Goal: Task Accomplishment & Management: Manage account settings

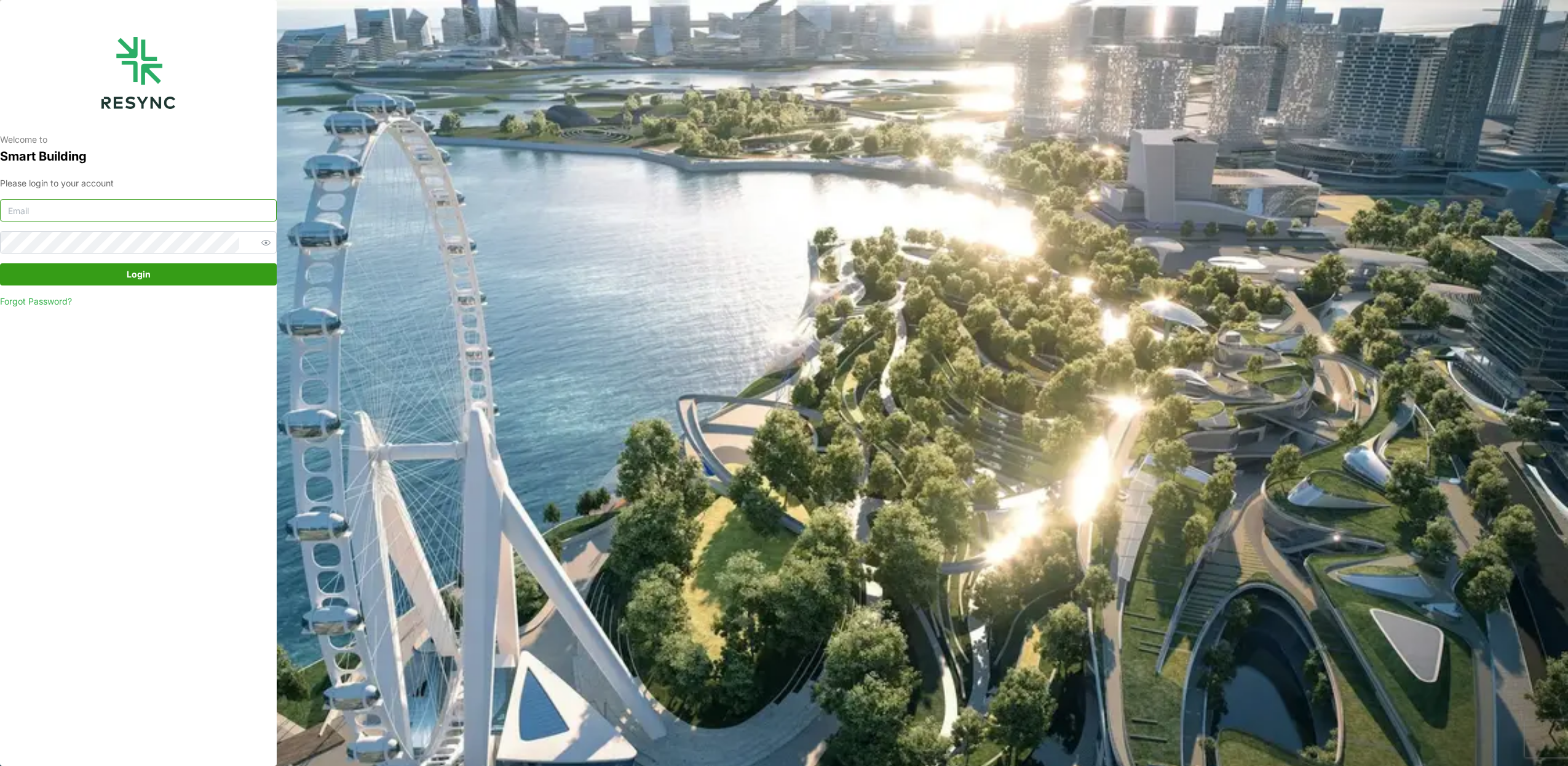
type input "Burhanamali.arshad@continental.com"
click at [227, 268] on span "Login" at bounding box center [138, 274] width 254 height 21
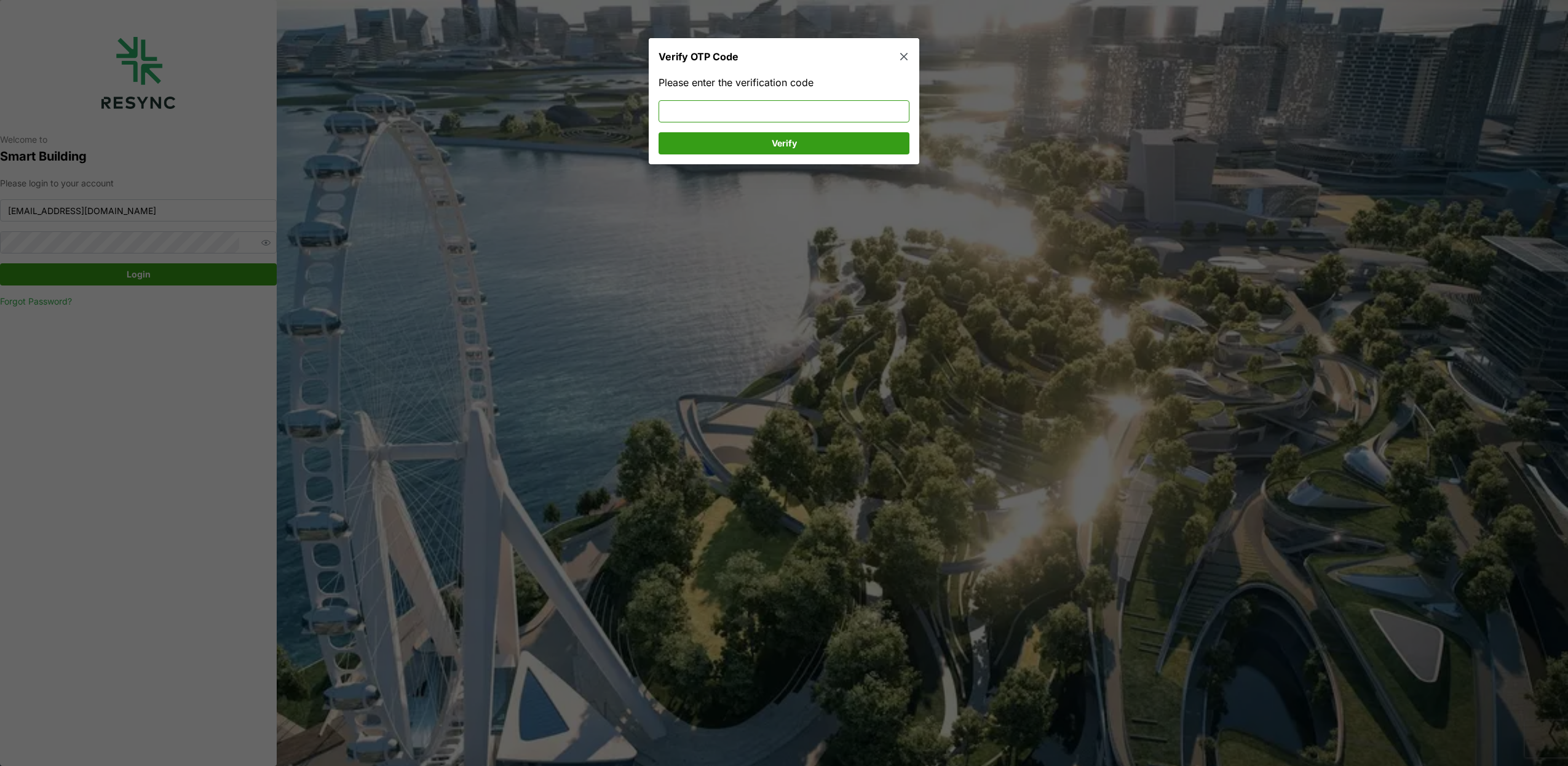
click at [749, 113] on input at bounding box center [784, 111] width 251 height 22
type input "230757"
click at [764, 140] on span "Verify" at bounding box center [784, 143] width 228 height 21
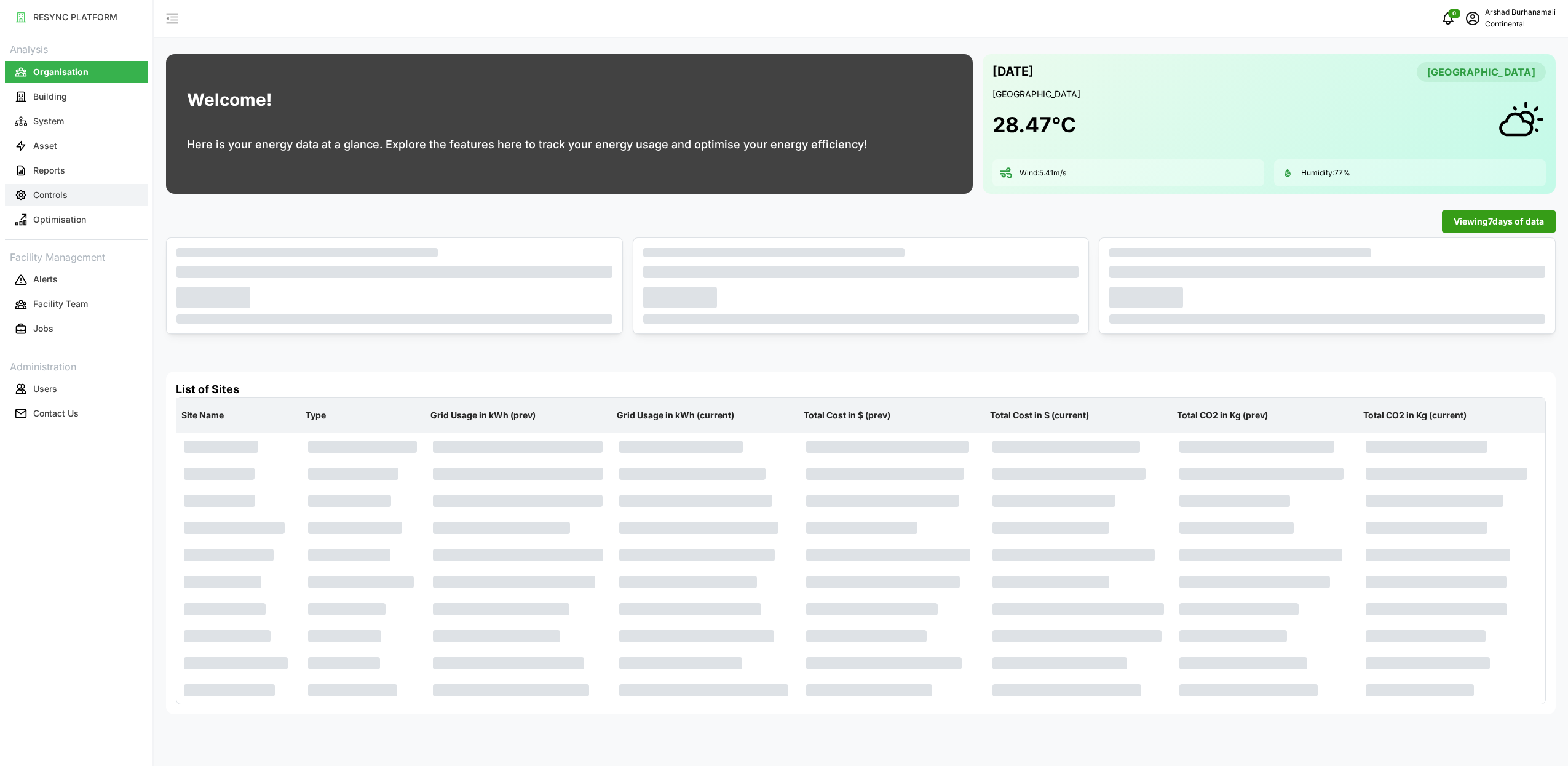
click at [55, 185] on button "Controls" at bounding box center [76, 194] width 143 height 22
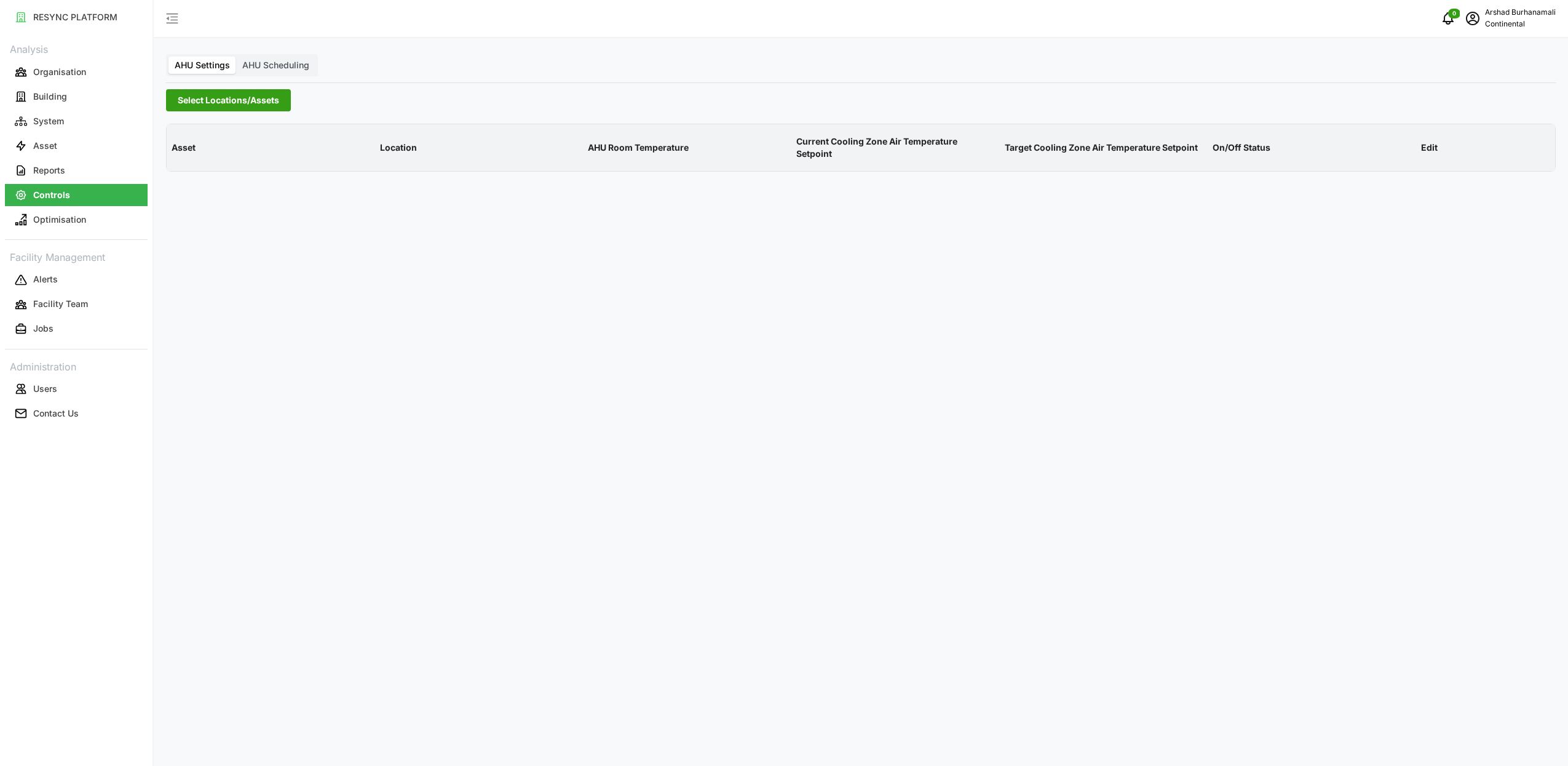
click at [204, 108] on span "Select Locations/Assets" at bounding box center [228, 100] width 101 height 21
click at [181, 153] on polyline at bounding box center [182, 155] width 3 height 5
click at [209, 177] on span "Select CA1" at bounding box center [207, 174] width 8 height 8
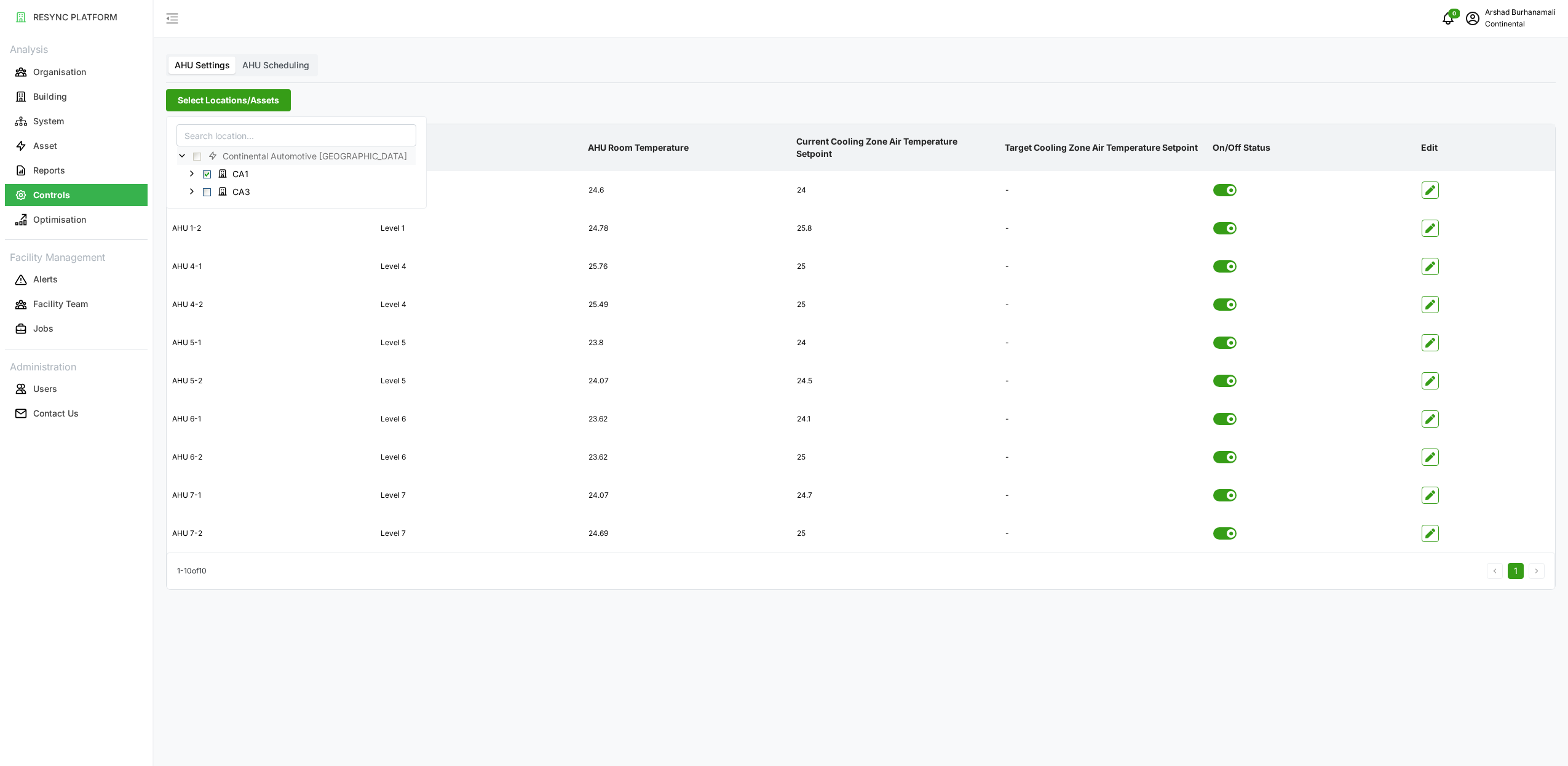
click at [797, 107] on div "Select Locations/Assets" at bounding box center [861, 100] width 1390 height 22
click at [214, 104] on span "Select Locations/Assets" at bounding box center [228, 100] width 101 height 21
click at [209, 194] on span "Select CA3" at bounding box center [207, 191] width 8 height 8
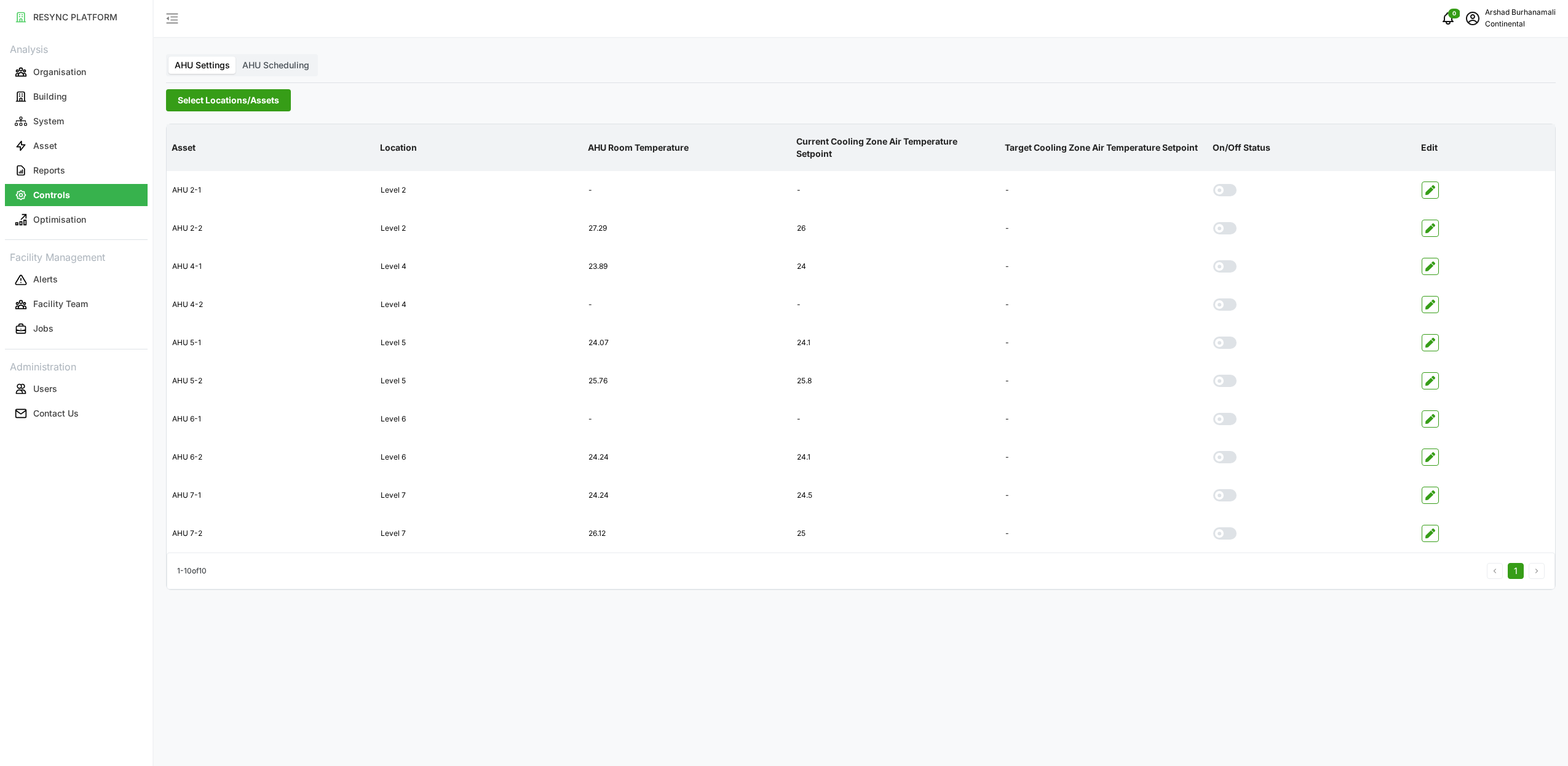
click at [458, 102] on div "Select Locations/Assets" at bounding box center [861, 100] width 1390 height 22
click at [273, 103] on span "Select Locations/Assets" at bounding box center [228, 100] width 101 height 21
click at [203, 174] on div "CA1" at bounding box center [296, 173] width 238 height 18
click at [66, 145] on button "Asset" at bounding box center [76, 145] width 143 height 22
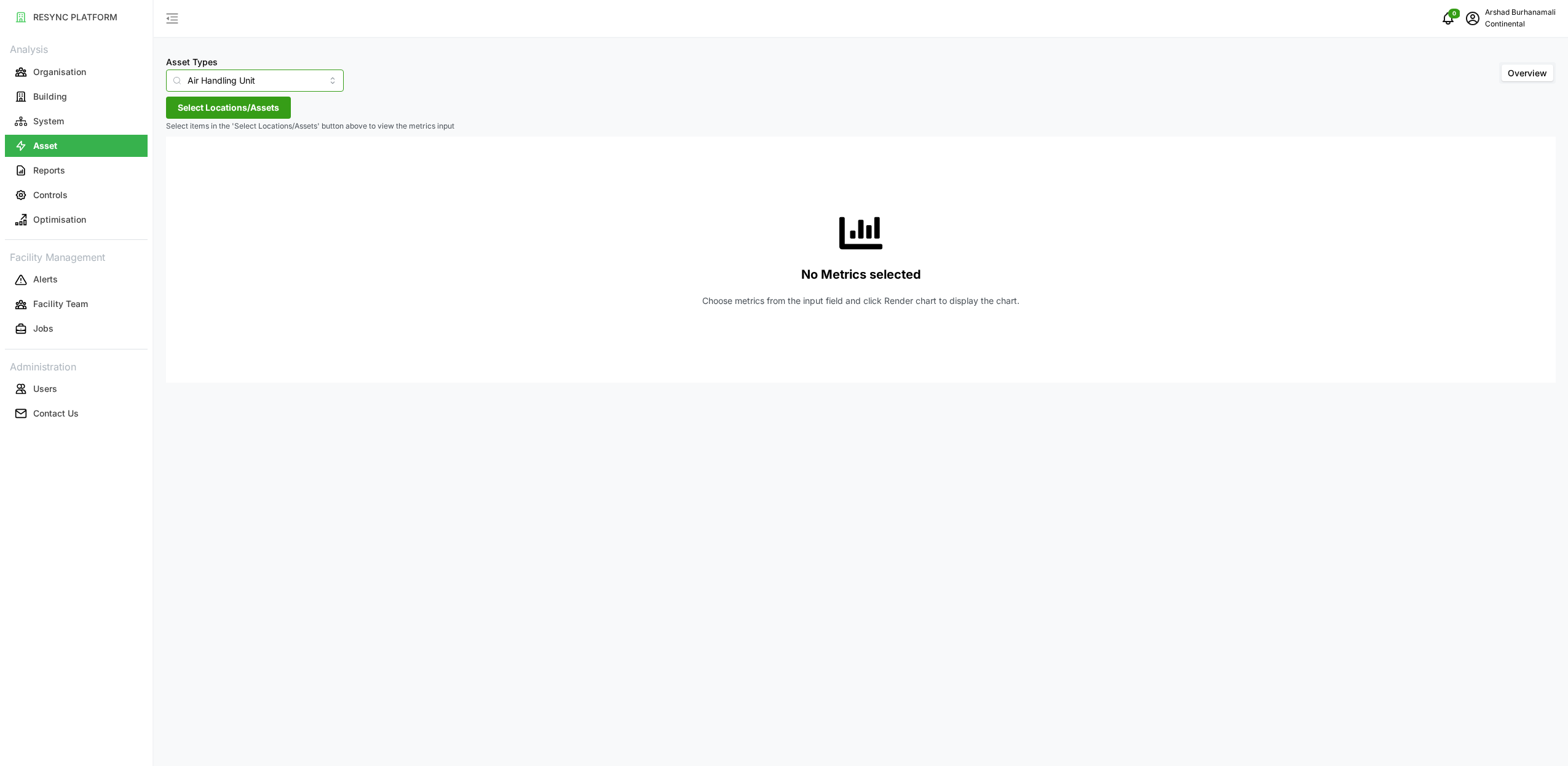
click at [272, 82] on input "Air Handling Unit" at bounding box center [255, 80] width 177 height 22
click at [255, 186] on div "Thermostat" at bounding box center [246, 193] width 154 height 21
click at [270, 83] on input "Thermostat" at bounding box center [255, 80] width 177 height 22
click at [260, 162] on div "IAQ Sensor Equipment" at bounding box center [246, 172] width 154 height 21
type input "IAQ Sensor Equipment"
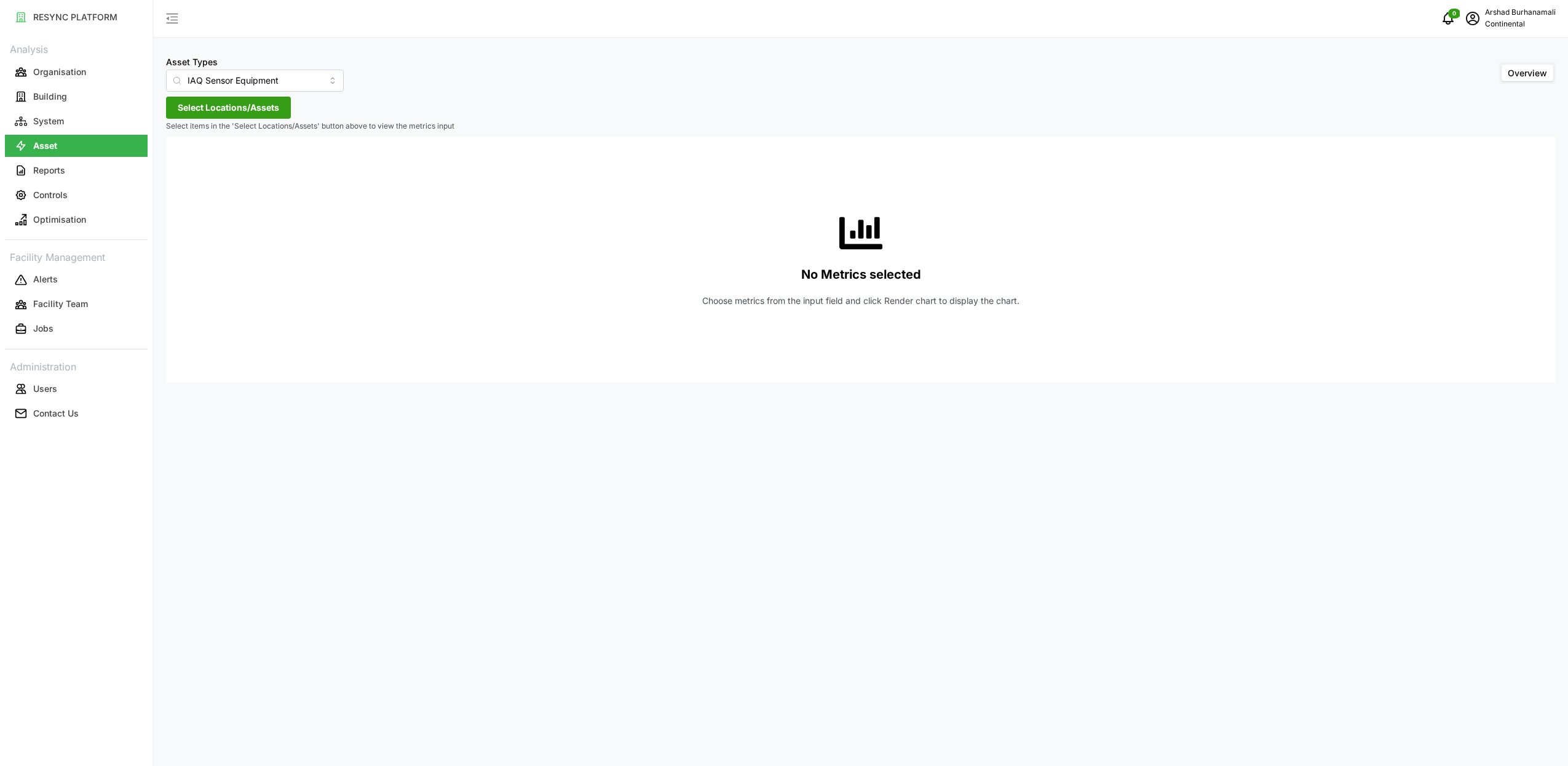
click at [267, 110] on span "Select Locations/Assets" at bounding box center [228, 107] width 101 height 21
click at [177, 166] on div "Continental Automotive [GEOGRAPHIC_DATA]" at bounding box center [296, 163] width 240 height 19
click at [178, 163] on icon at bounding box center [182, 163] width 10 height 10
click at [207, 182] on span "Select CA1" at bounding box center [207, 181] width 8 height 8
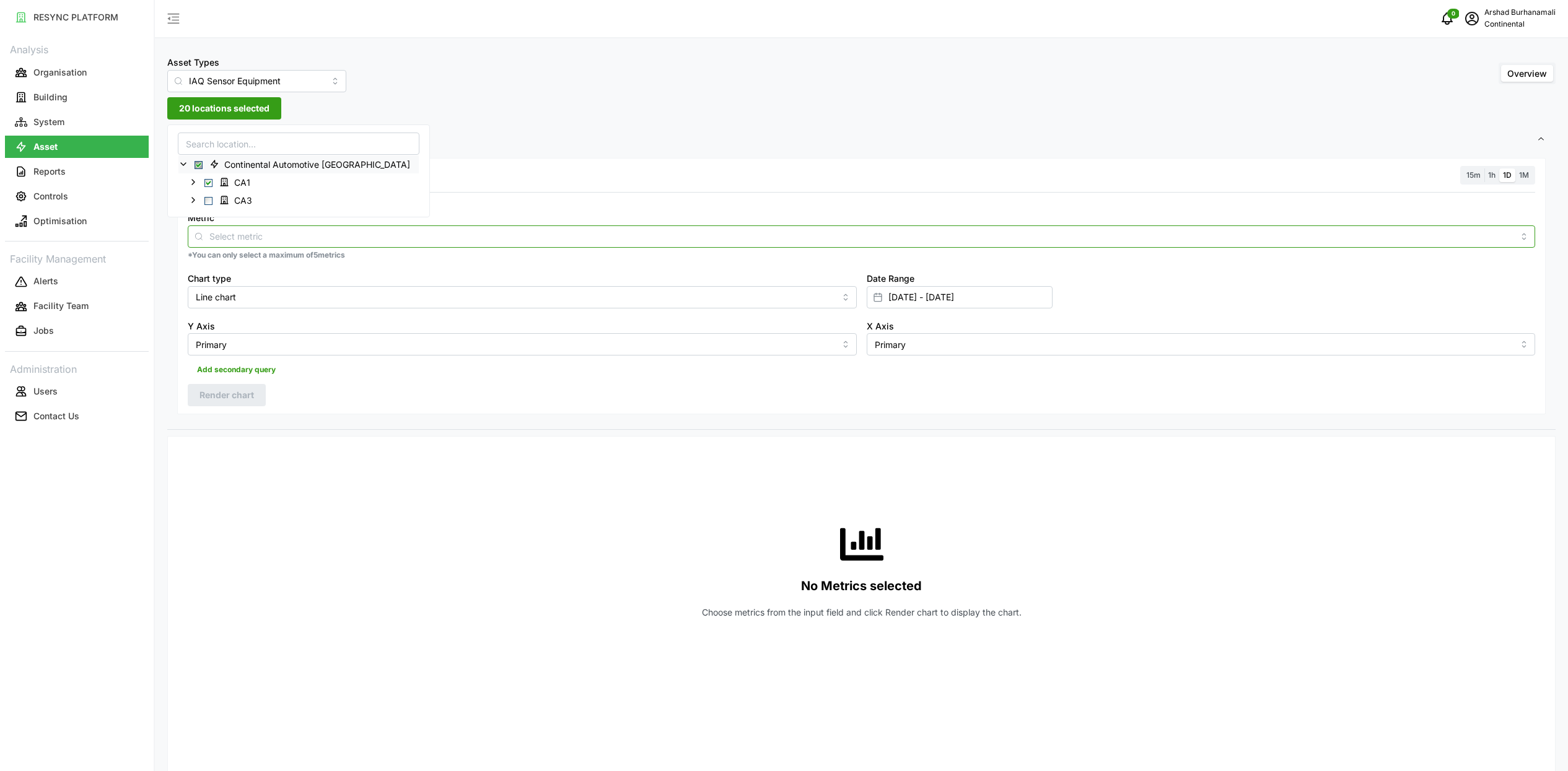
click at [518, 234] on input "Metric" at bounding box center [861, 236] width 1304 height 14
click at [356, 343] on div "Zone Air Temperature Sensor" at bounding box center [861, 350] width 1341 height 21
click at [549, 185] on div "Resolution 15m 1h 1D 1M Metric Zone Air Temperature Sensor *You can only select…" at bounding box center [861, 286] width 1368 height 257
click at [1477, 178] on span "15m" at bounding box center [1473, 175] width 14 height 10
click at [1463, 169] on input "15m" at bounding box center [1463, 169] width 0 height 0
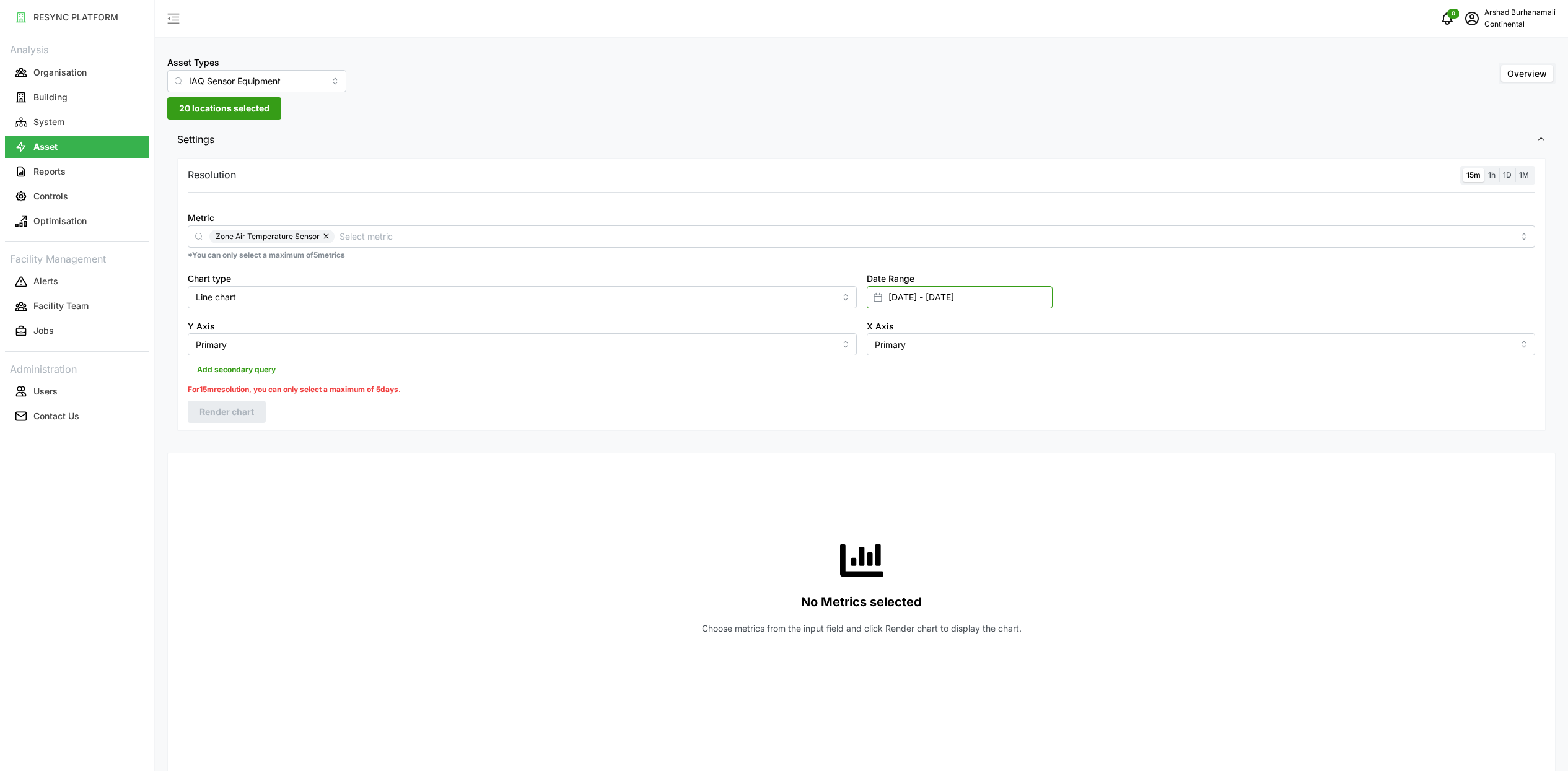
click at [966, 300] on input "[DATE] - [DATE]" at bounding box center [959, 297] width 186 height 22
click at [948, 467] on button "13" at bounding box center [939, 466] width 22 height 22
type input "[DATE] - [DATE]"
type input "[DATE]"
click at [942, 462] on button "13" at bounding box center [939, 466] width 22 height 22
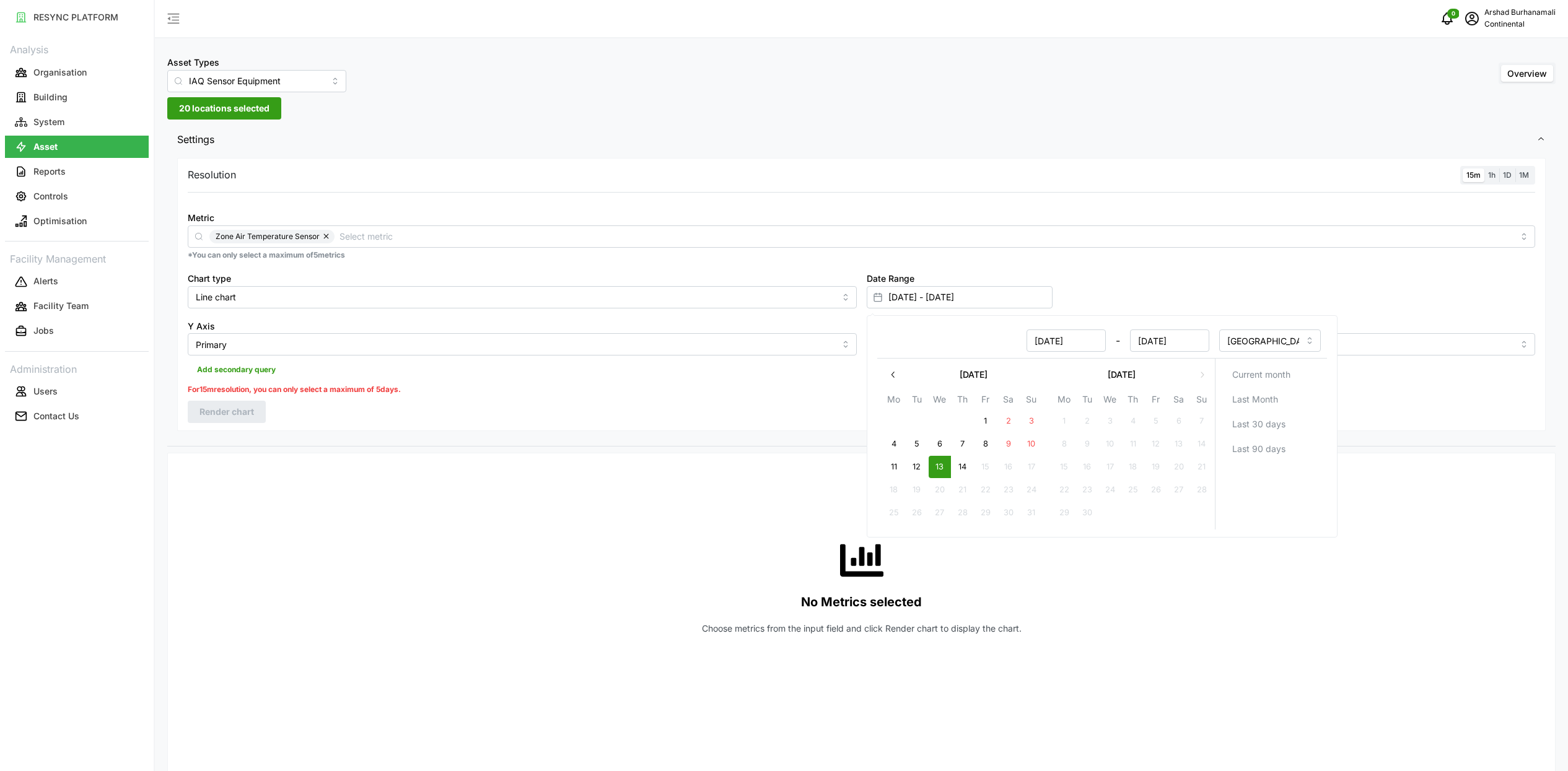
type input "[DATE] - [DATE]"
type input "[DATE]"
click at [1128, 250] on p "*You can only select a maximum of 5 metrics" at bounding box center [861, 255] width 1347 height 11
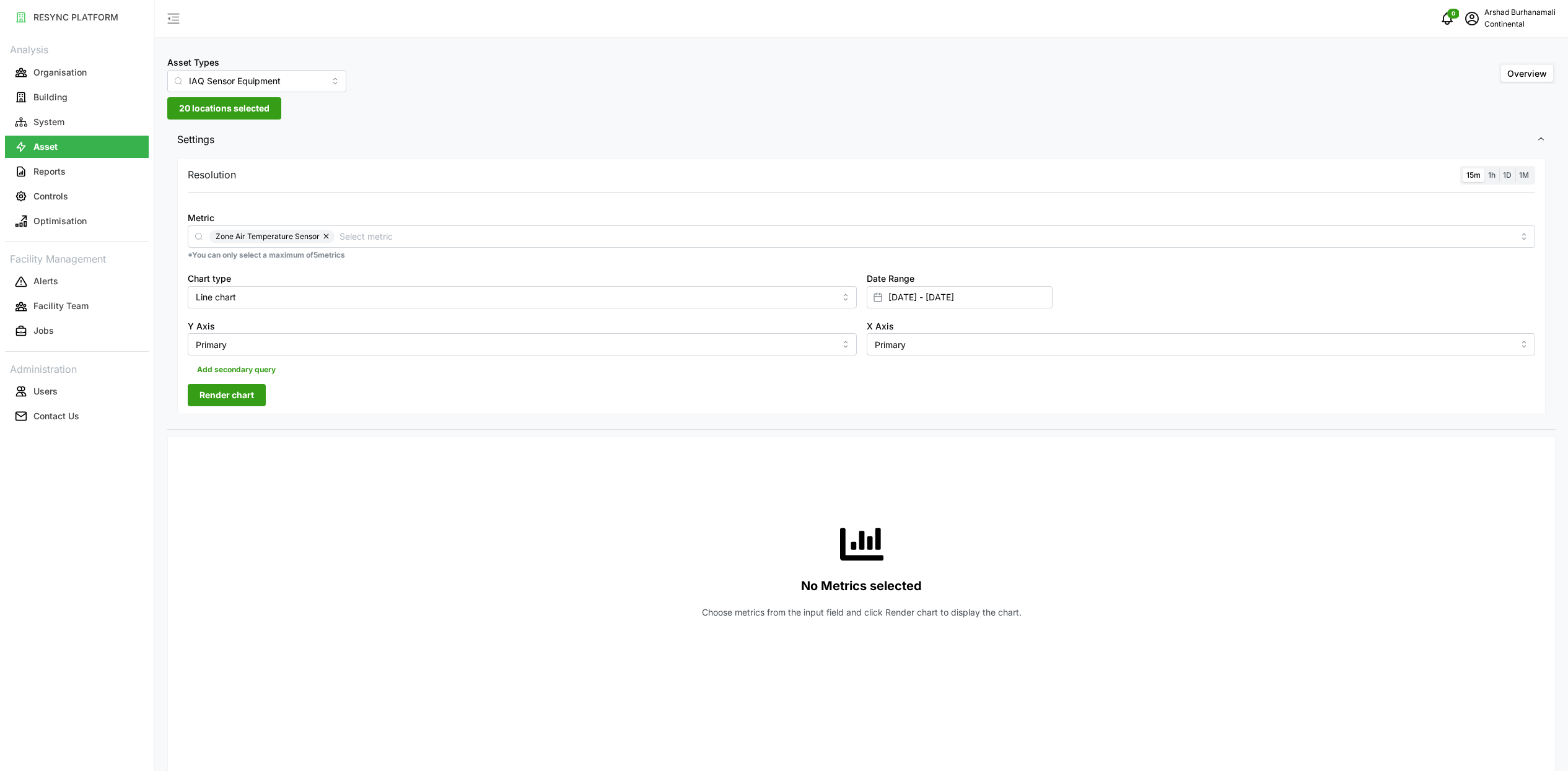
click at [244, 392] on span "Render chart" at bounding box center [227, 395] width 55 height 21
click at [894, 291] on input "[DATE] - [DATE]" at bounding box center [959, 297] width 186 height 22
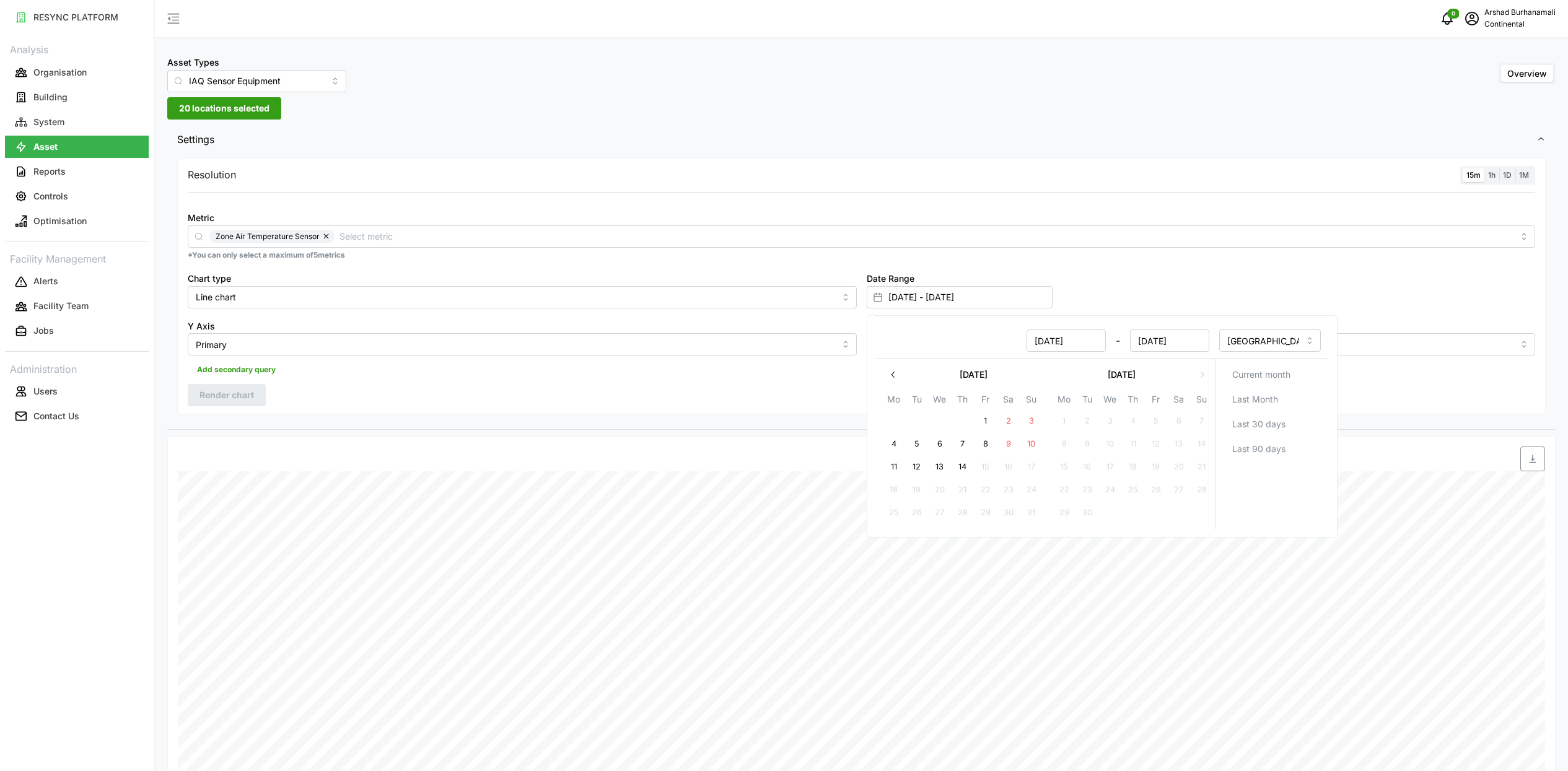
click at [961, 463] on button "14" at bounding box center [961, 466] width 22 height 22
type input "[DATE] - [DATE]"
type input "[DATE]"
click at [961, 463] on button "14" at bounding box center [961, 466] width 22 height 22
type input "[DATE] - [DATE]"
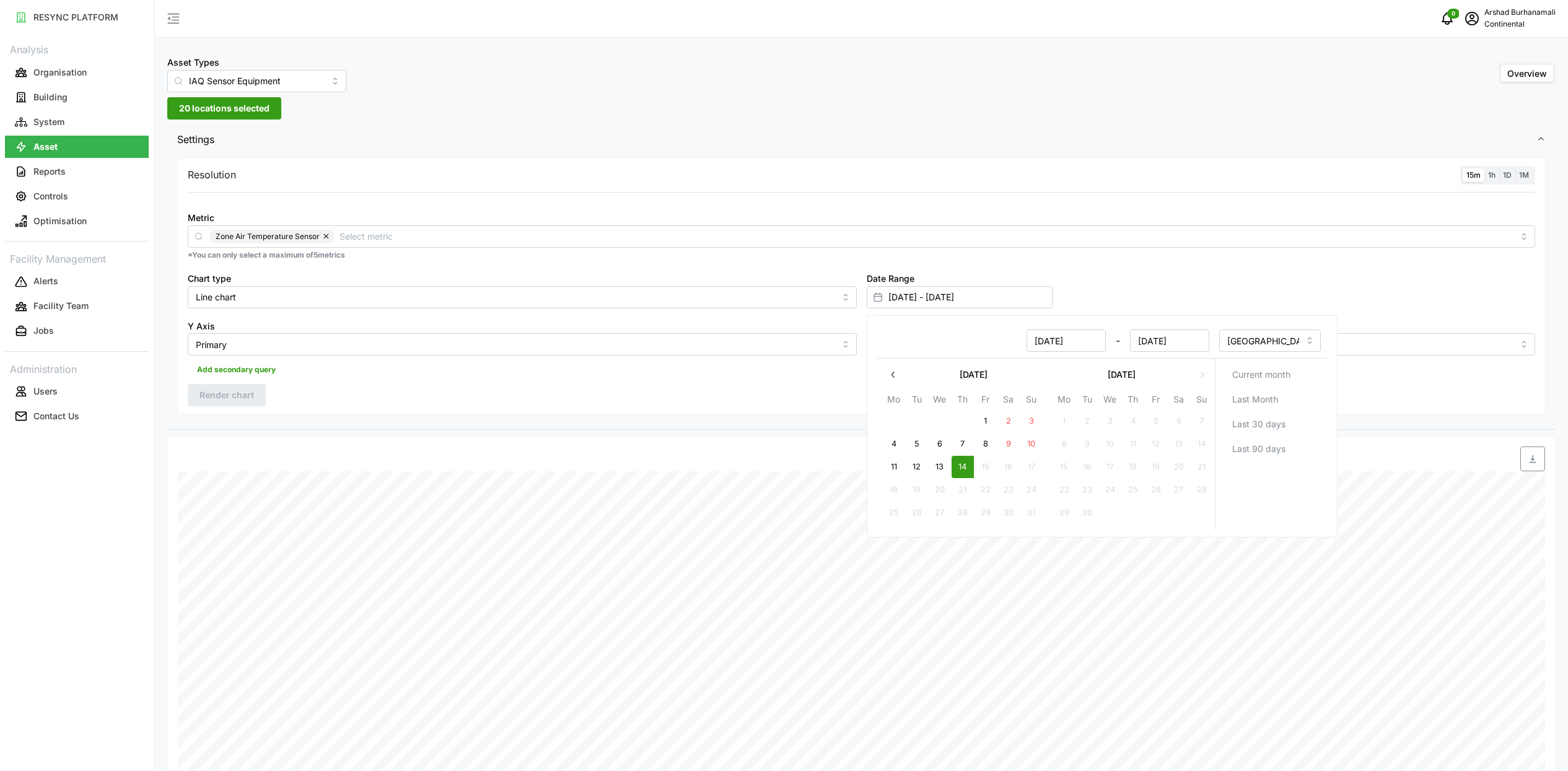
type input "[DATE]"
click at [783, 409] on div "Resolution 15m 1h 1D 1M Metric Zone Air Temperature Sensor *You can only select…" at bounding box center [861, 286] width 1368 height 257
click at [233, 389] on span "Render chart" at bounding box center [227, 395] width 55 height 21
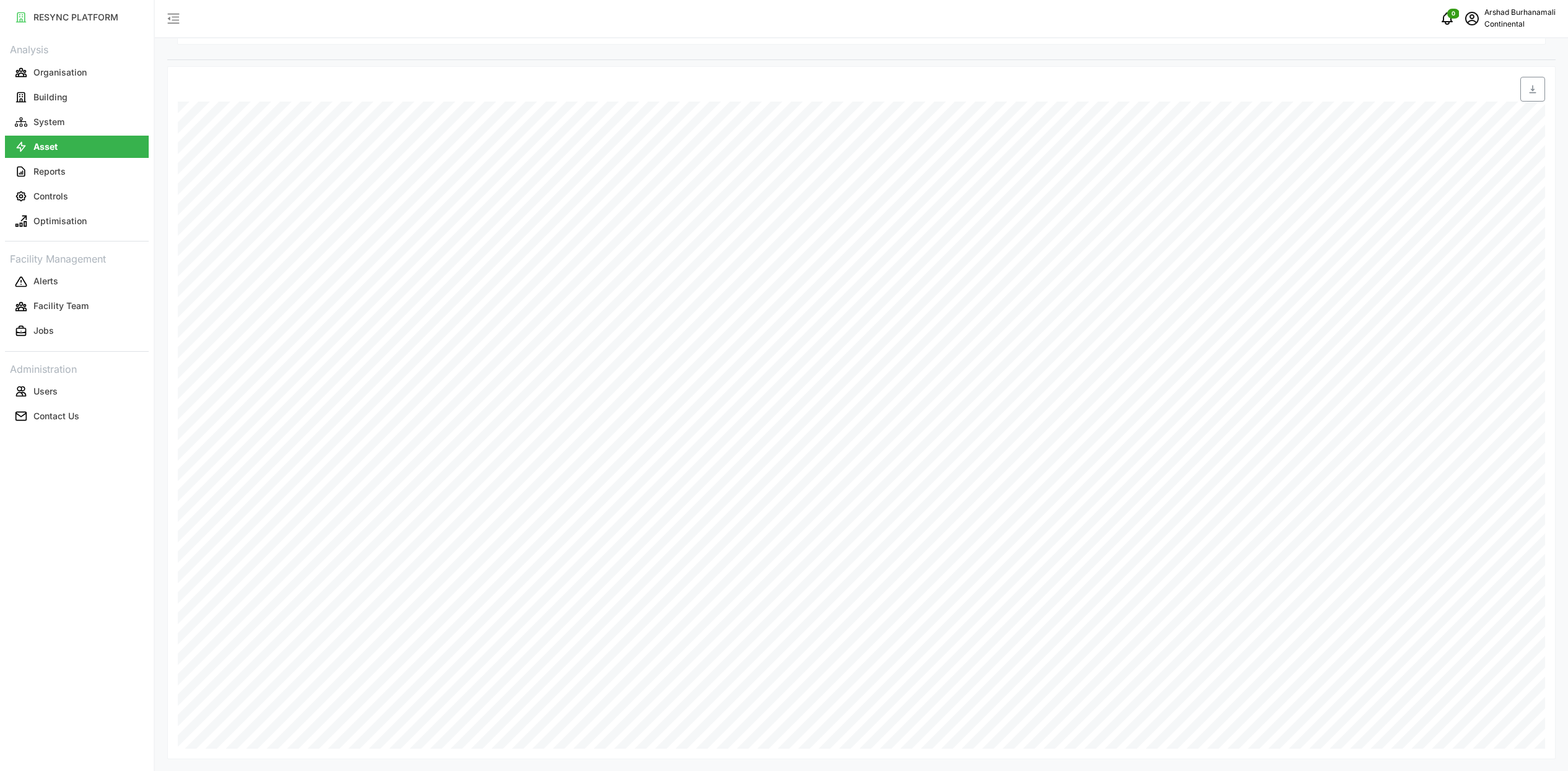
scroll to position [370, 0]
click at [77, 199] on button "Controls" at bounding box center [77, 196] width 144 height 22
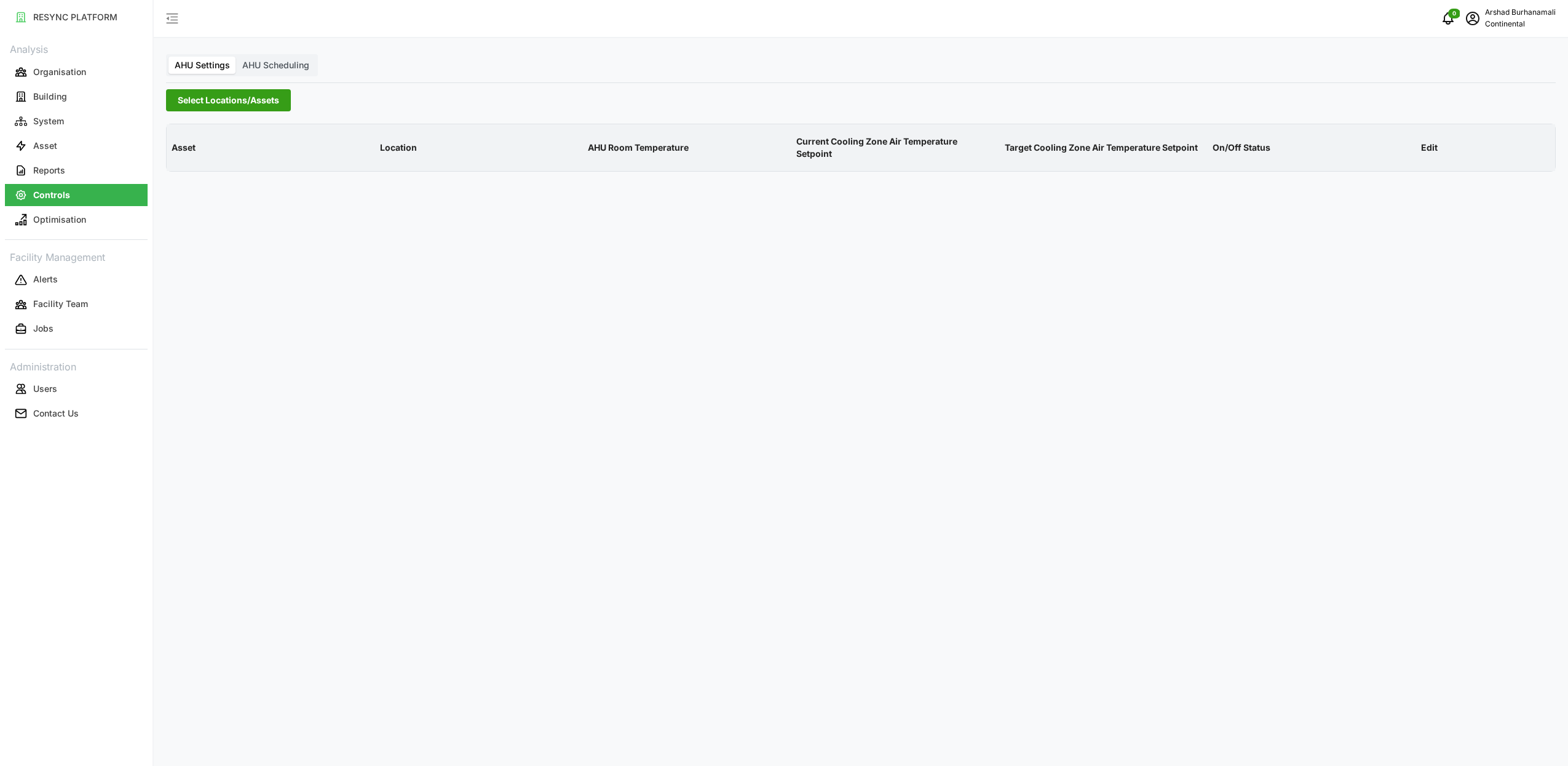
click at [239, 93] on span "Select Locations/Assets" at bounding box center [228, 100] width 101 height 21
click at [183, 160] on icon at bounding box center [182, 155] width 10 height 10
click at [206, 177] on span "Select CA1" at bounding box center [207, 174] width 8 height 8
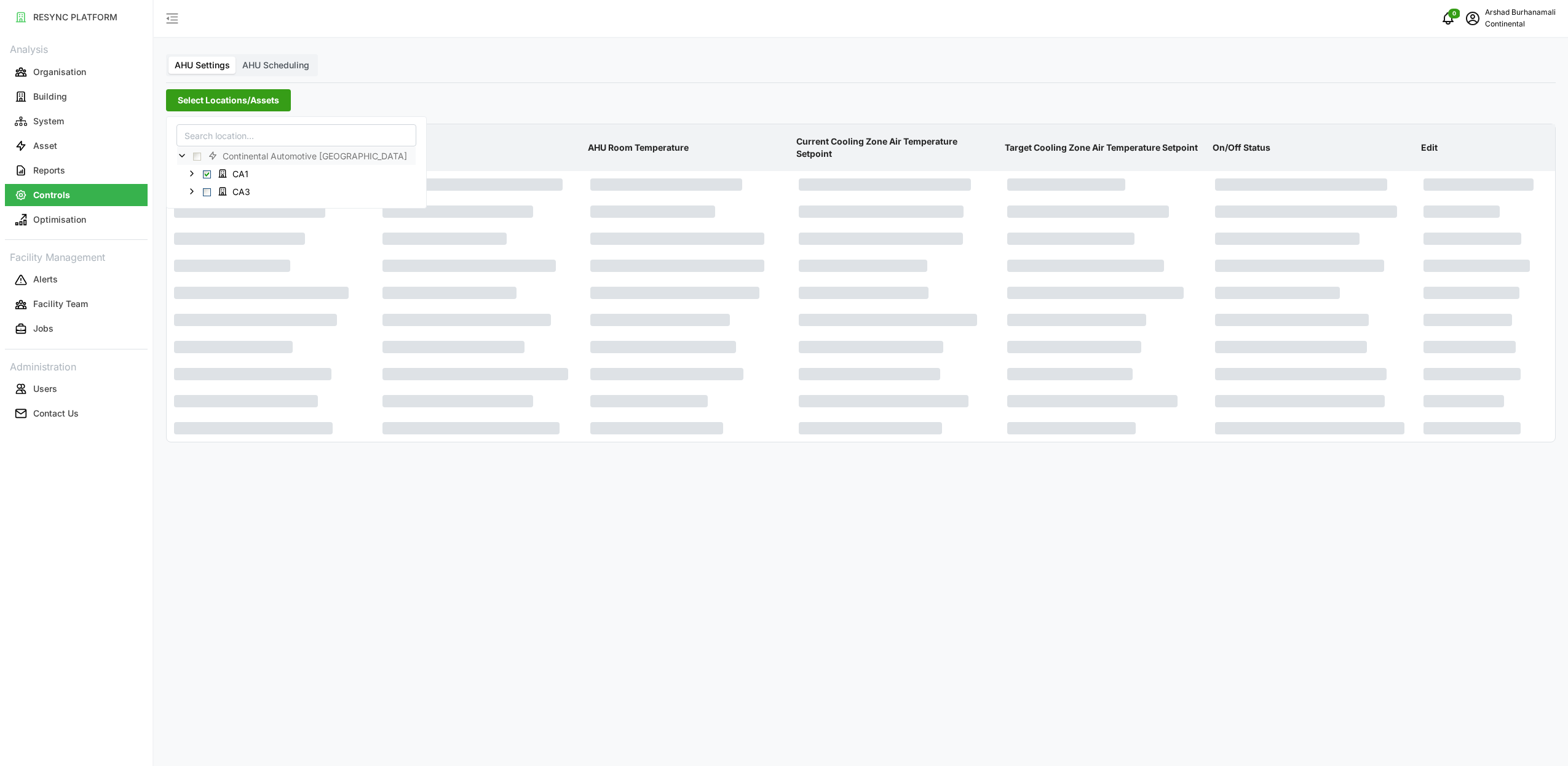
click at [692, 98] on div "Select Locations/Assets" at bounding box center [861, 100] width 1390 height 22
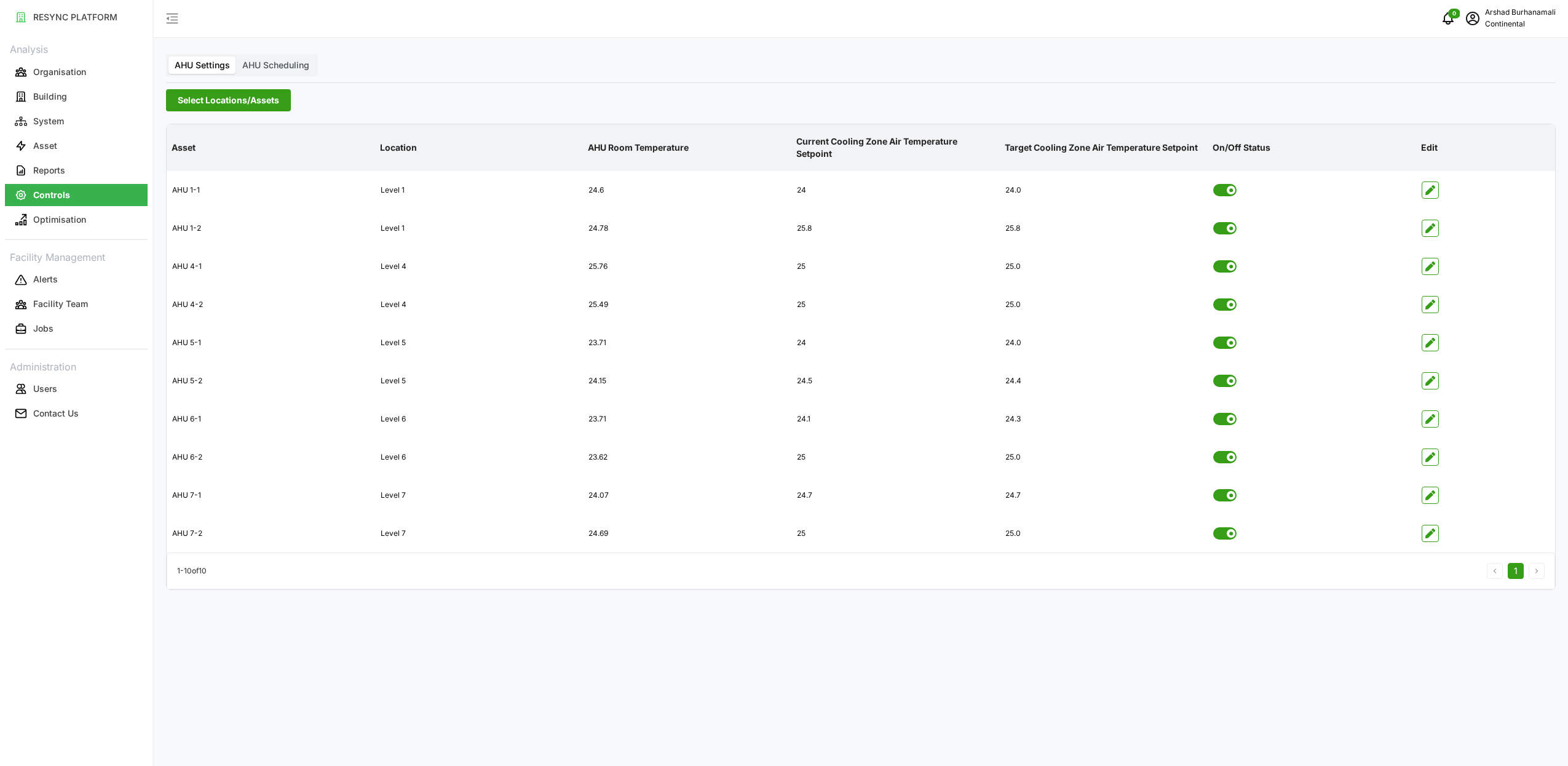
click at [252, 99] on span "Select Locations/Assets" at bounding box center [228, 100] width 101 height 21
click at [210, 191] on span "Select CA3" at bounding box center [207, 191] width 8 height 8
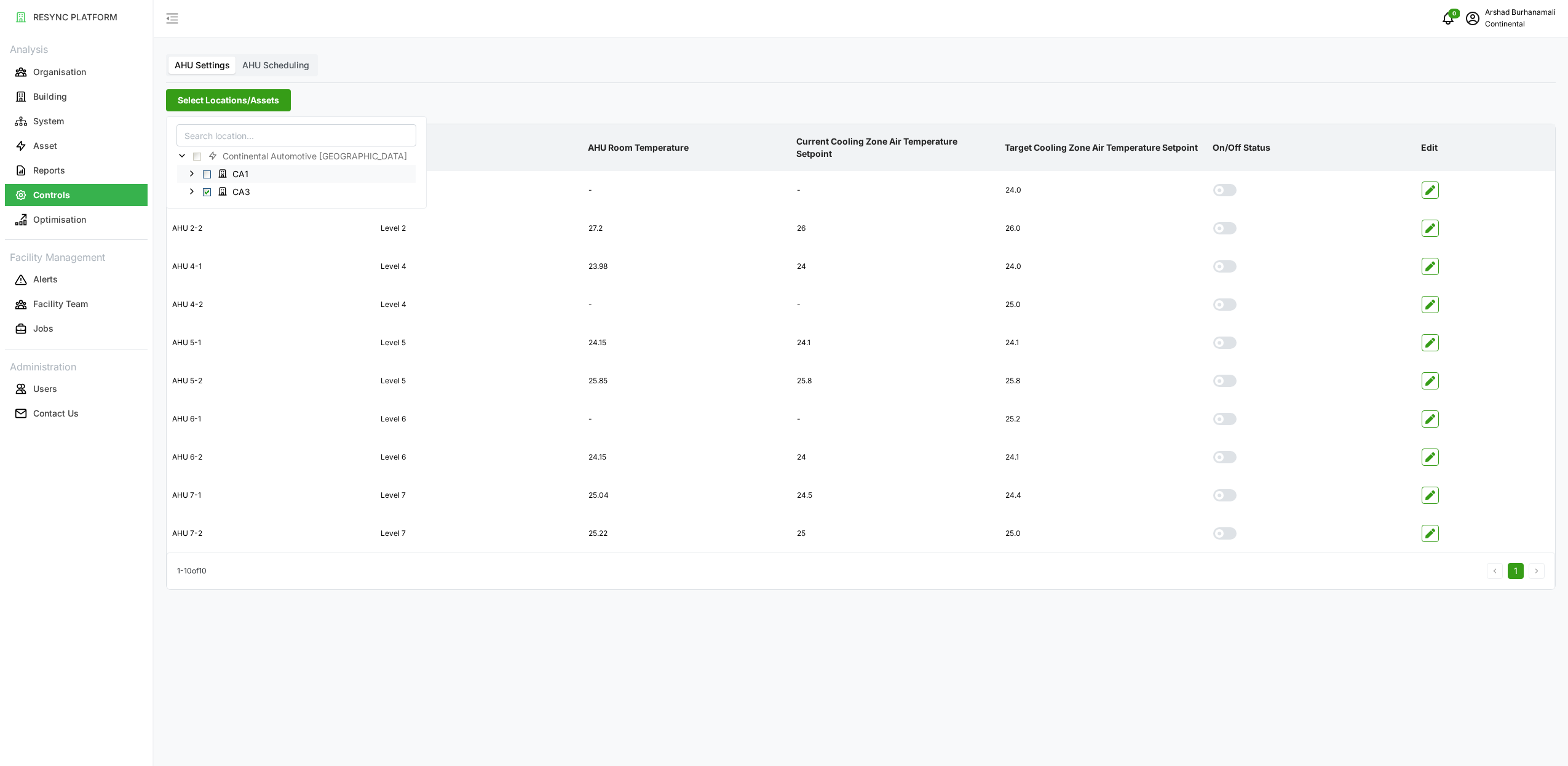
click at [204, 176] on span "Select CA1" at bounding box center [207, 174] width 8 height 8
click at [853, 125] on p "Current Cooling Zone Air Temperature Setpoint" at bounding box center [896, 147] width 204 height 45
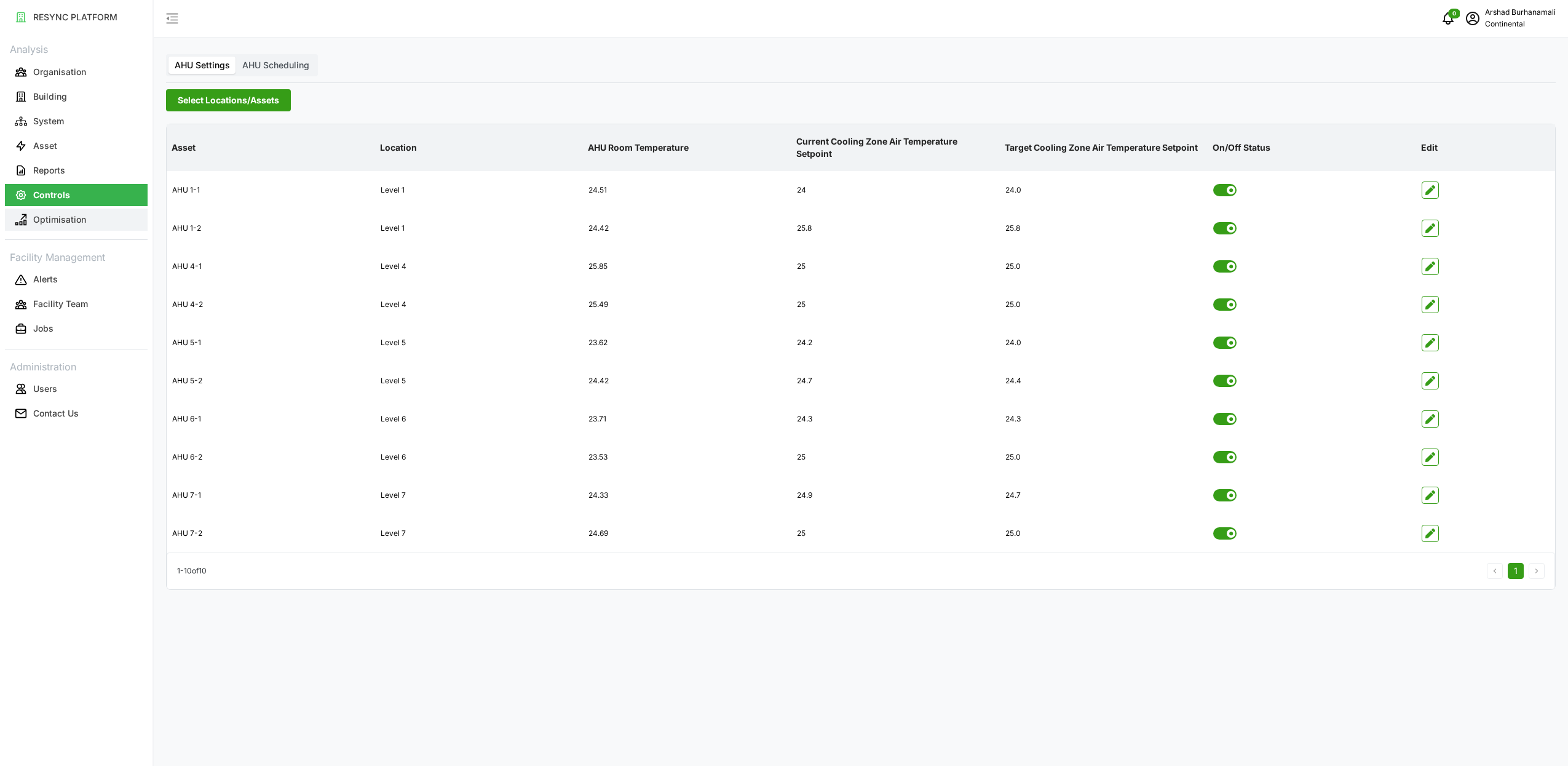
click at [55, 211] on button "Optimisation" at bounding box center [76, 219] width 143 height 22
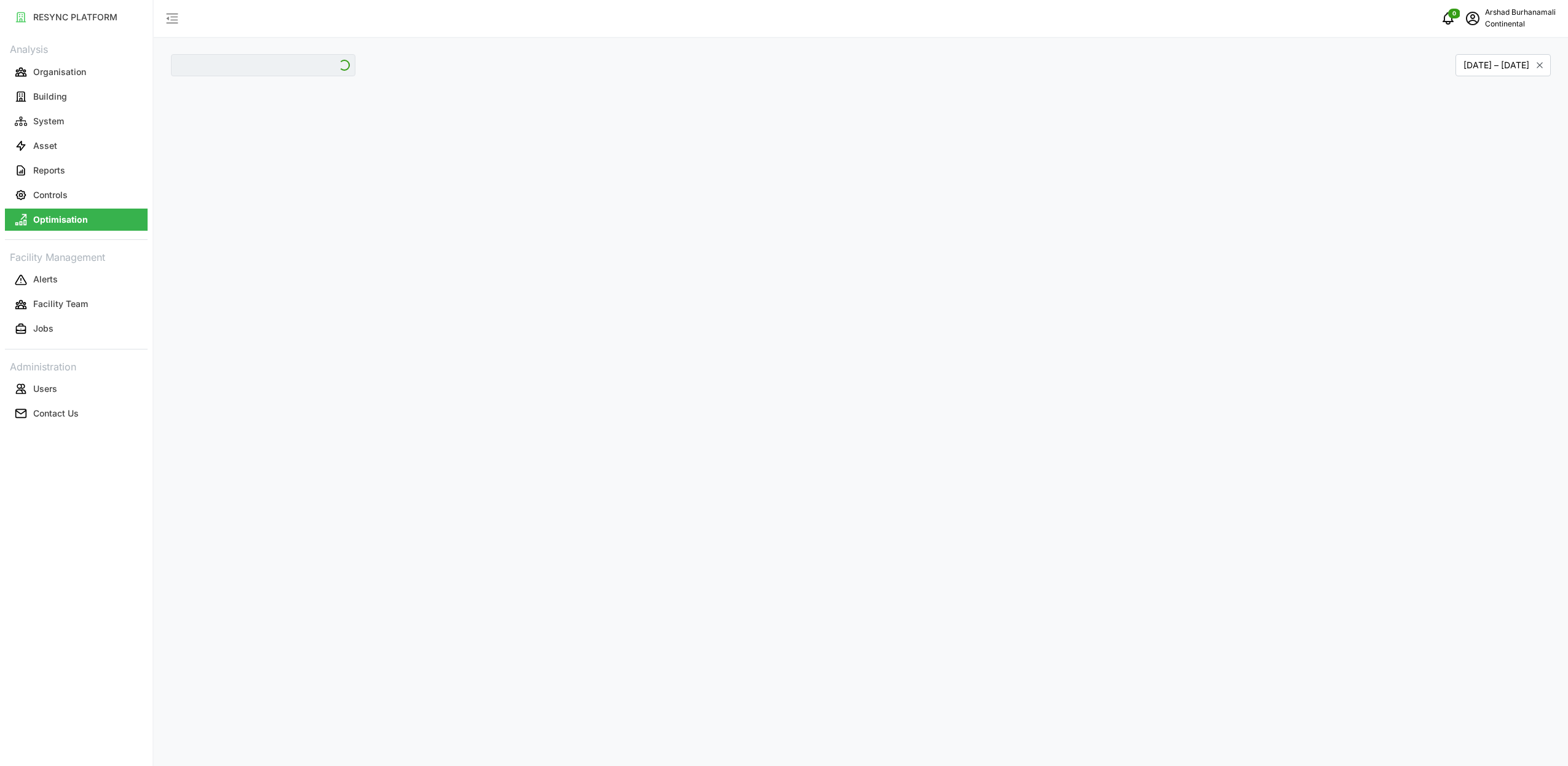
type input "CA1"
click at [280, 72] on input "CA1" at bounding box center [263, 65] width 184 height 22
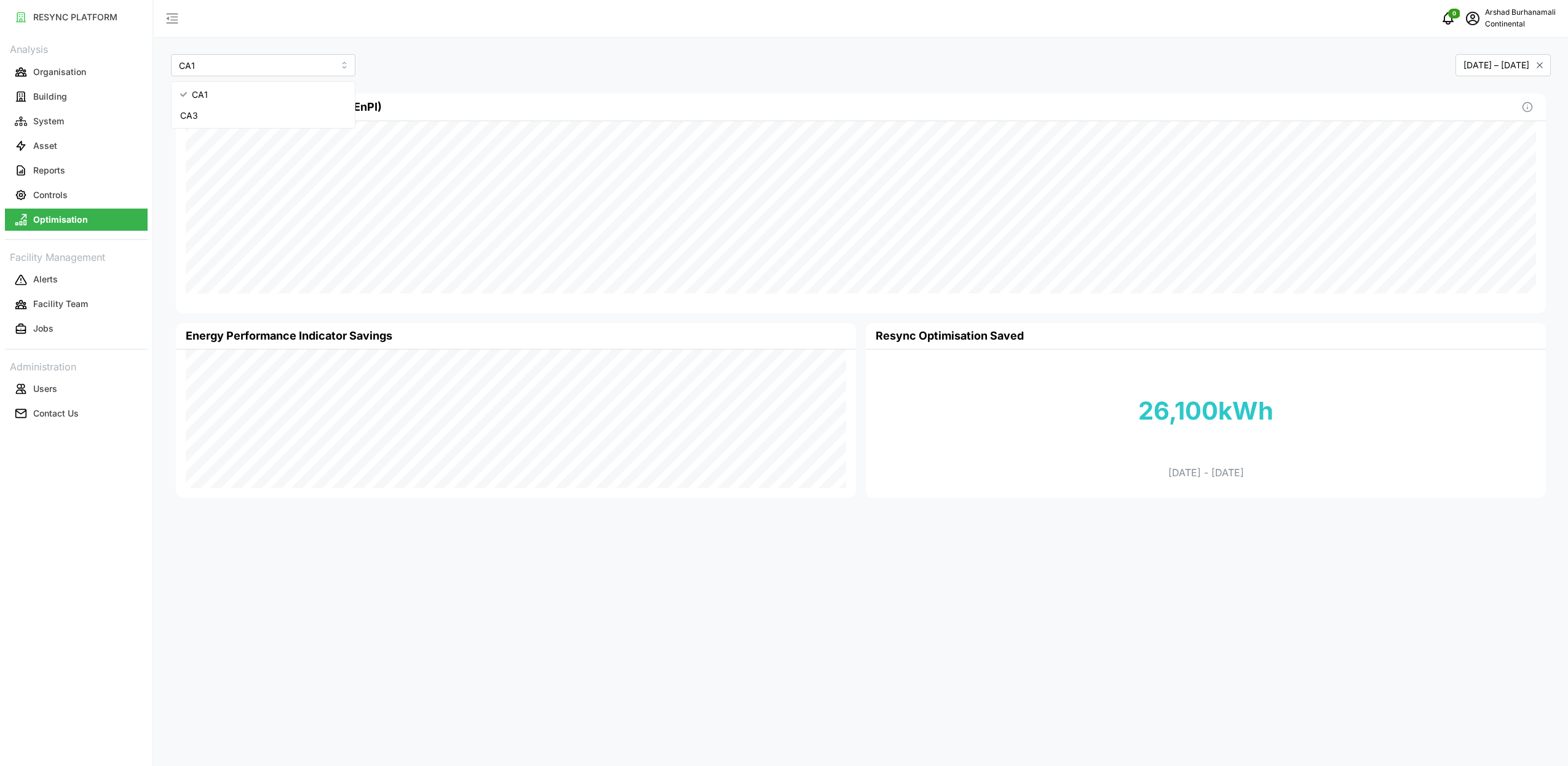
click at [192, 558] on div "CA[DATE] – [DATE] Energy Performance Indicator (EnPI) Energy Performance Indica…" at bounding box center [861, 383] width 1414 height 766
click at [52, 195] on p "Controls" at bounding box center [50, 195] width 35 height 13
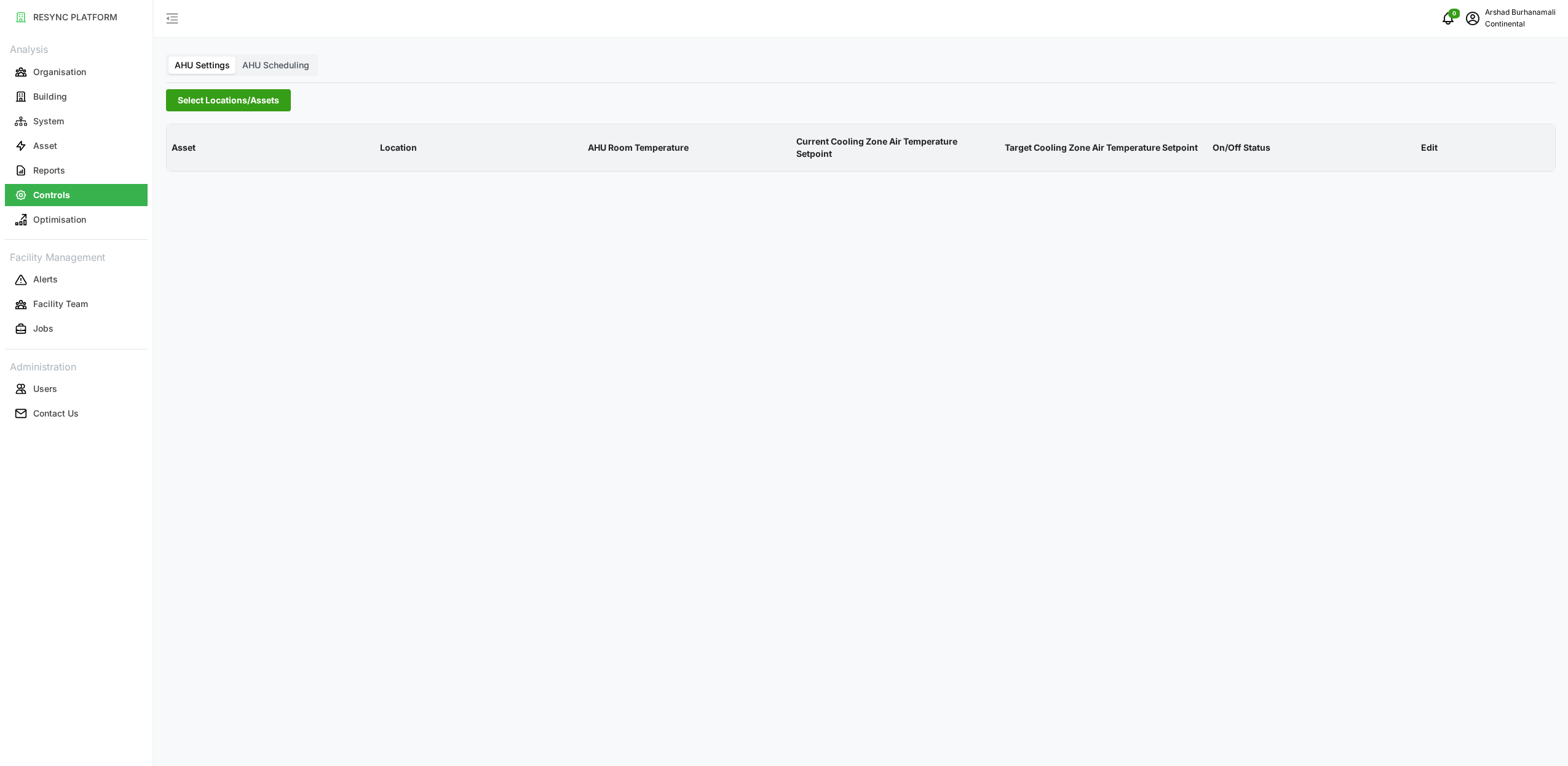
click at [235, 103] on span "Select Locations/Assets" at bounding box center [228, 100] width 101 height 21
click at [185, 155] on icon at bounding box center [182, 155] width 10 height 10
click at [209, 191] on span "Select CA3" at bounding box center [207, 191] width 8 height 8
click at [1428, 452] on icon "button" at bounding box center [1431, 457] width 10 height 10
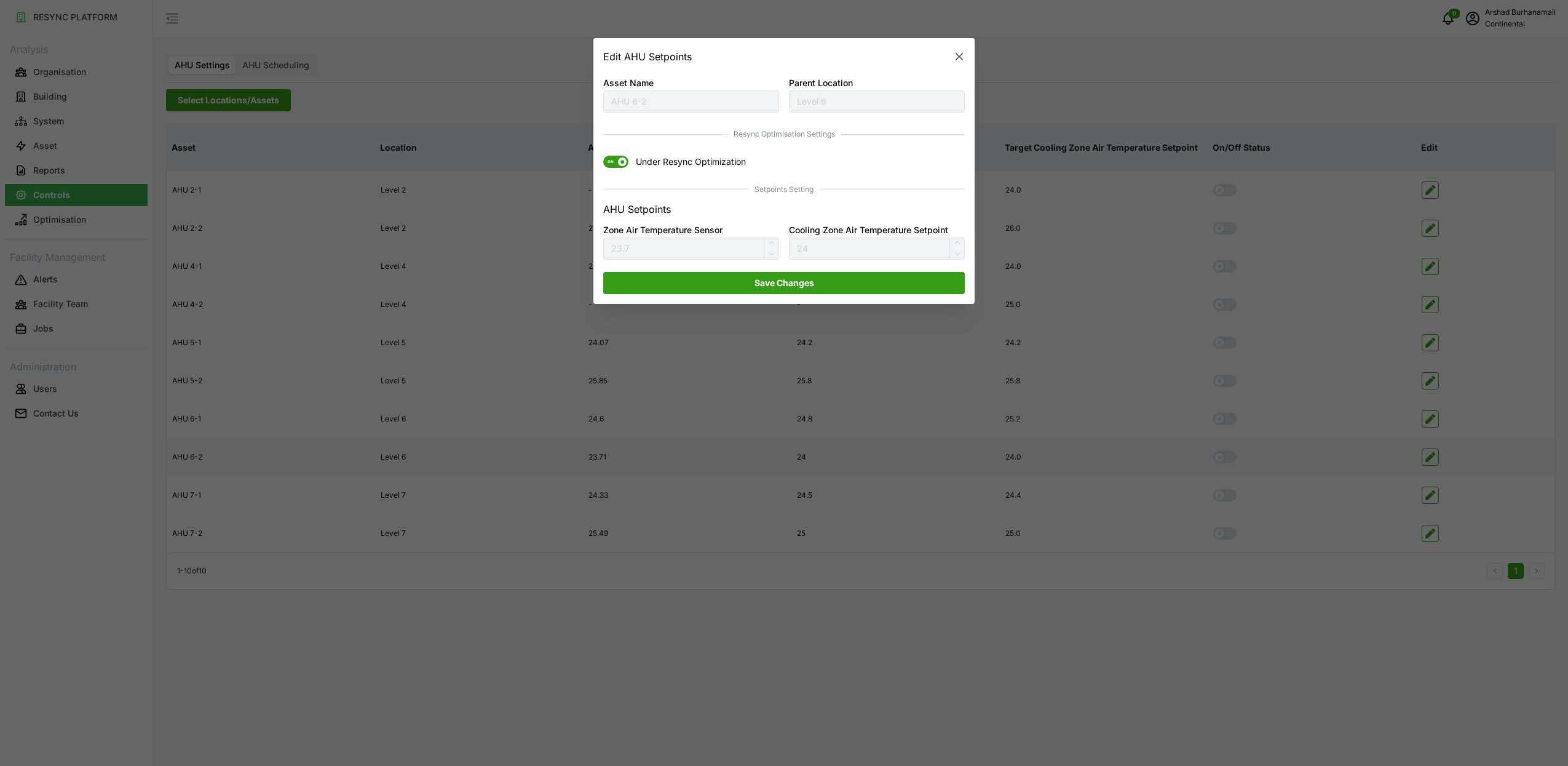
click at [625, 162] on span at bounding box center [622, 162] width 9 height 9
click at [603, 156] on input "ON Under Resync Optimization" at bounding box center [603, 156] width 0 height 0
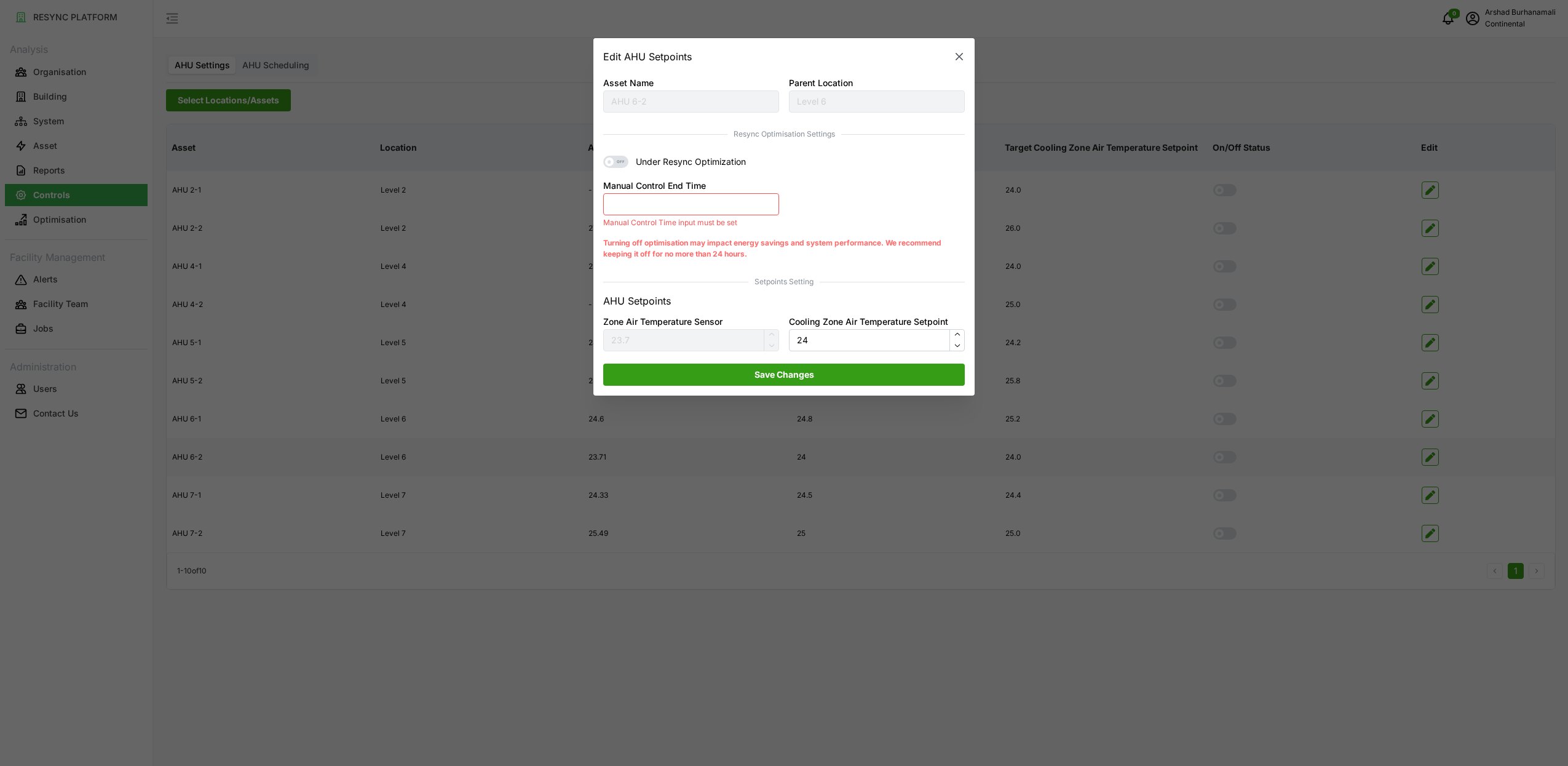
click at [661, 201] on button "Manual Control End Time" at bounding box center [692, 204] width 176 height 22
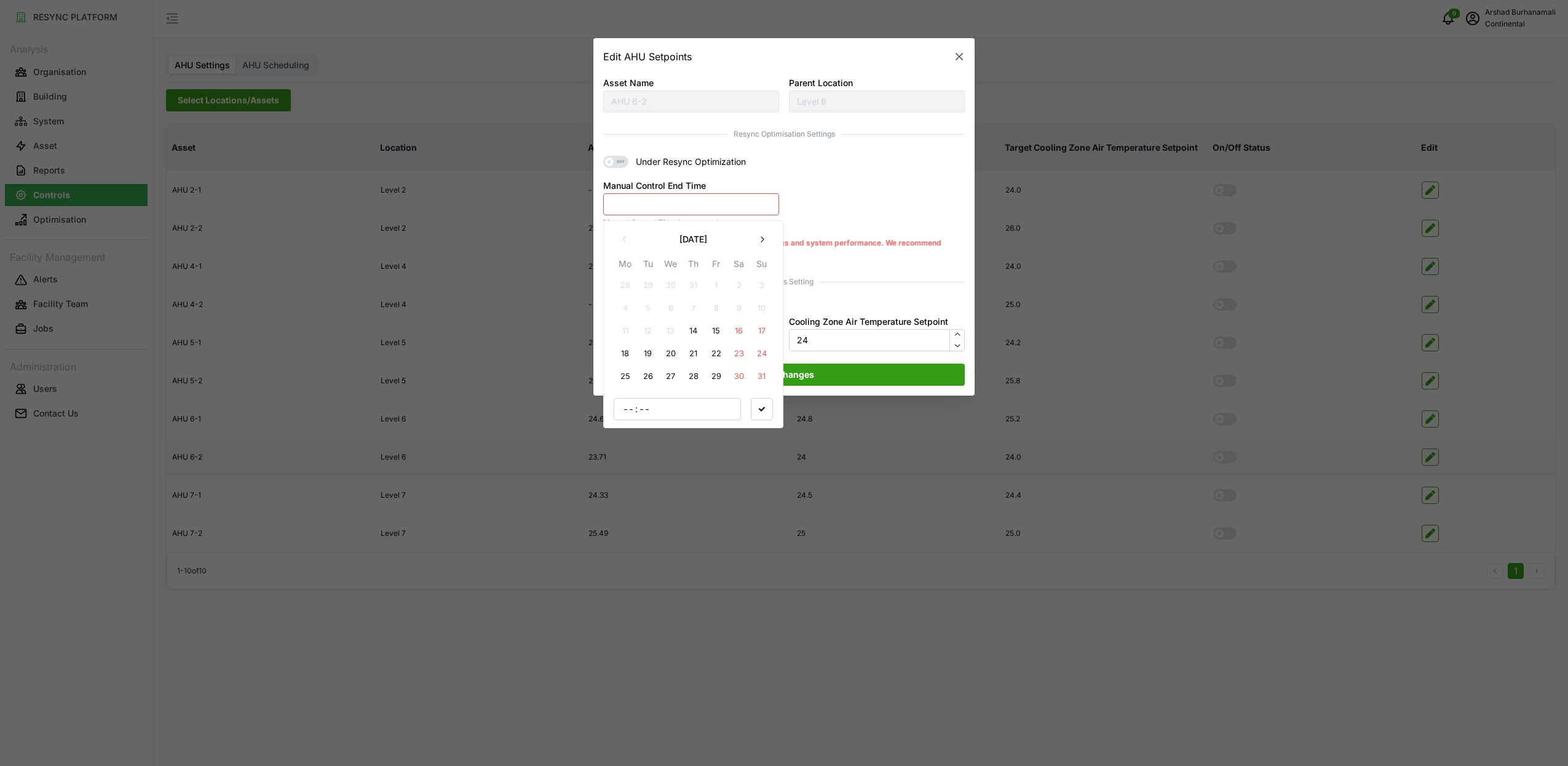
click at [693, 329] on button "14" at bounding box center [693, 331] width 22 height 22
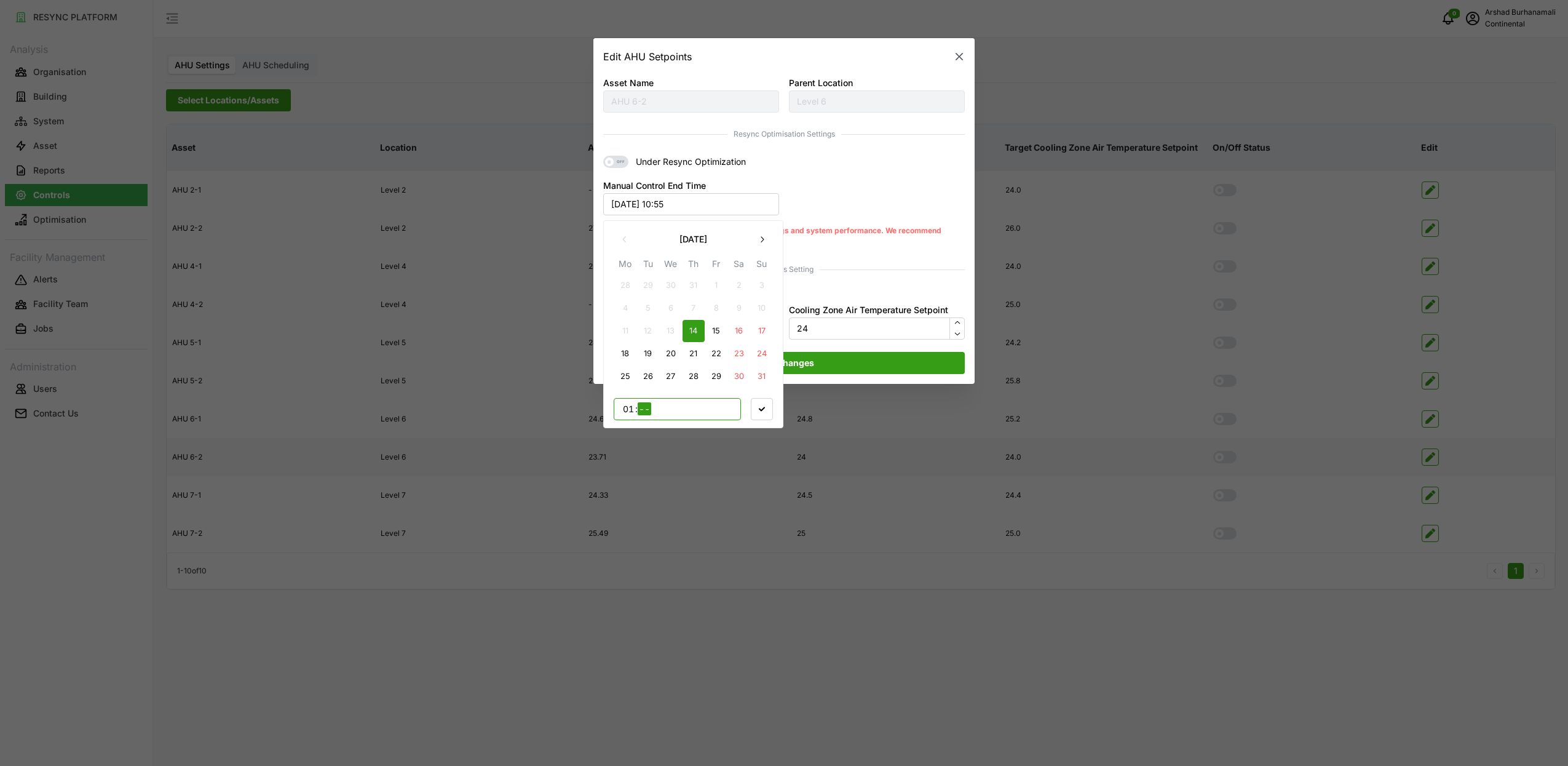
type input "17"
type input "00"
click at [767, 411] on span "button" at bounding box center [761, 408] width 21 height 21
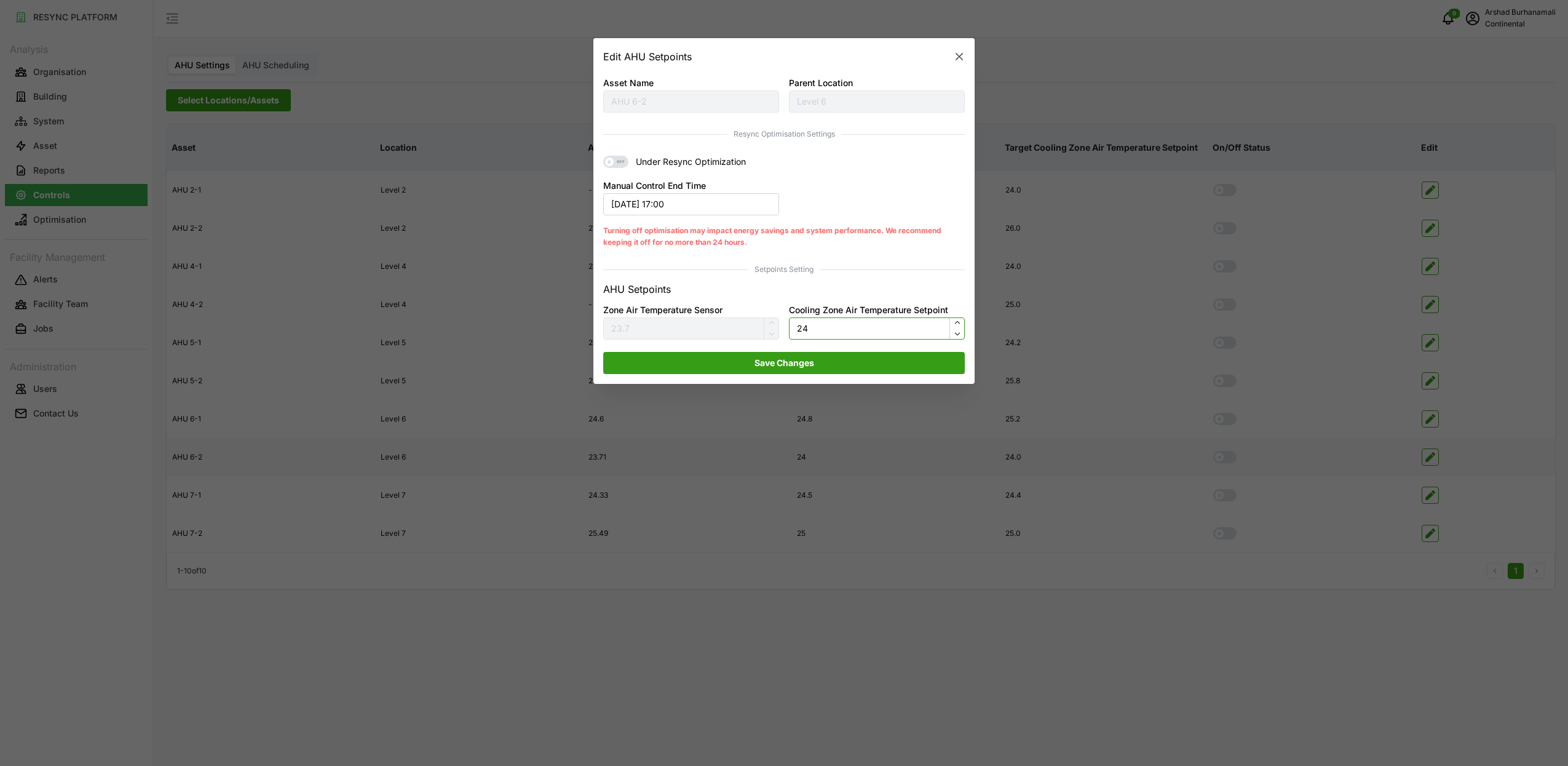
click at [811, 331] on input "24" at bounding box center [877, 328] width 176 height 22
type input "25"
click at [824, 368] on span "Save Changes" at bounding box center [784, 363] width 339 height 21
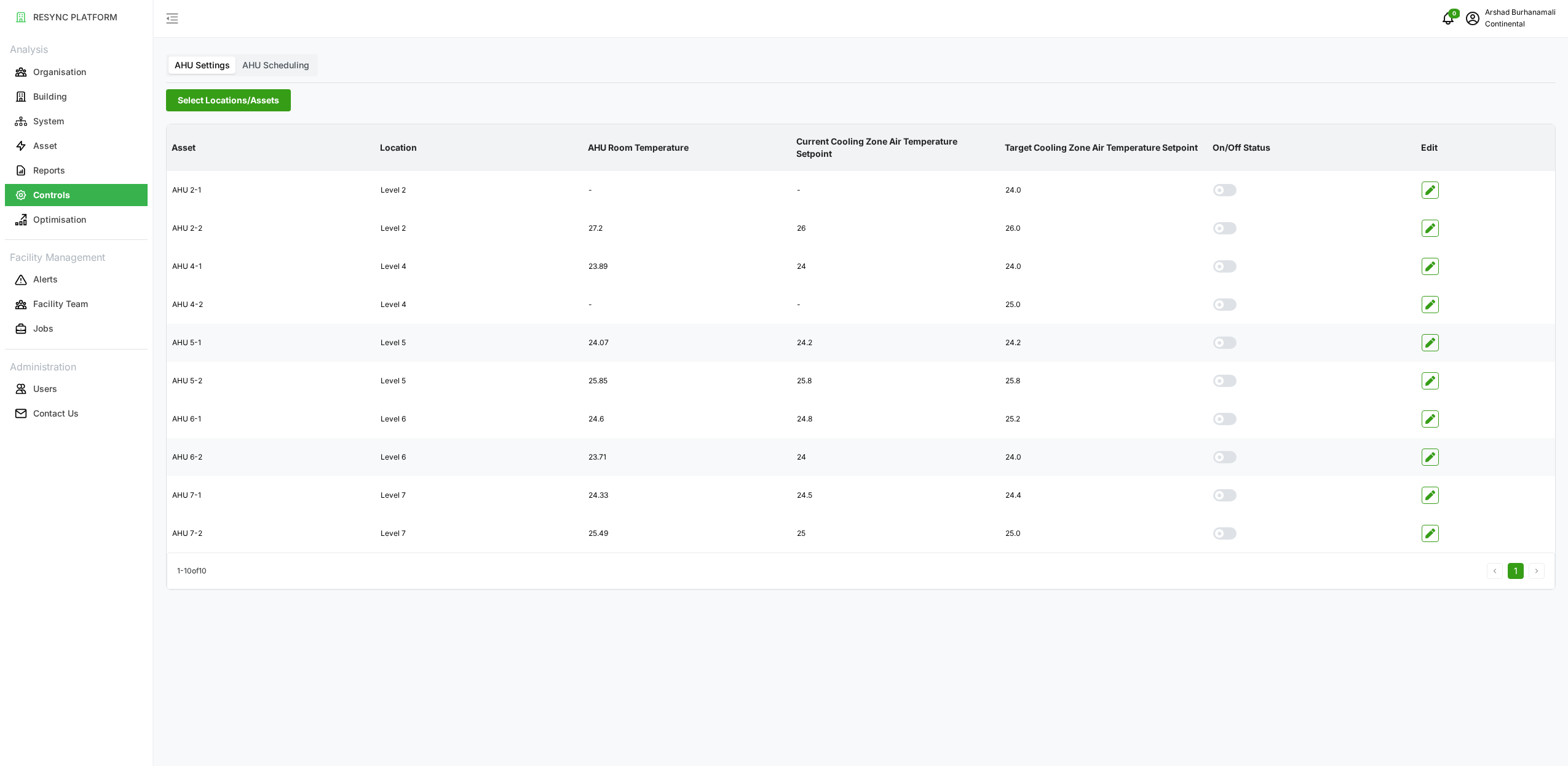
click at [1431, 338] on icon "button" at bounding box center [1431, 343] width 10 height 10
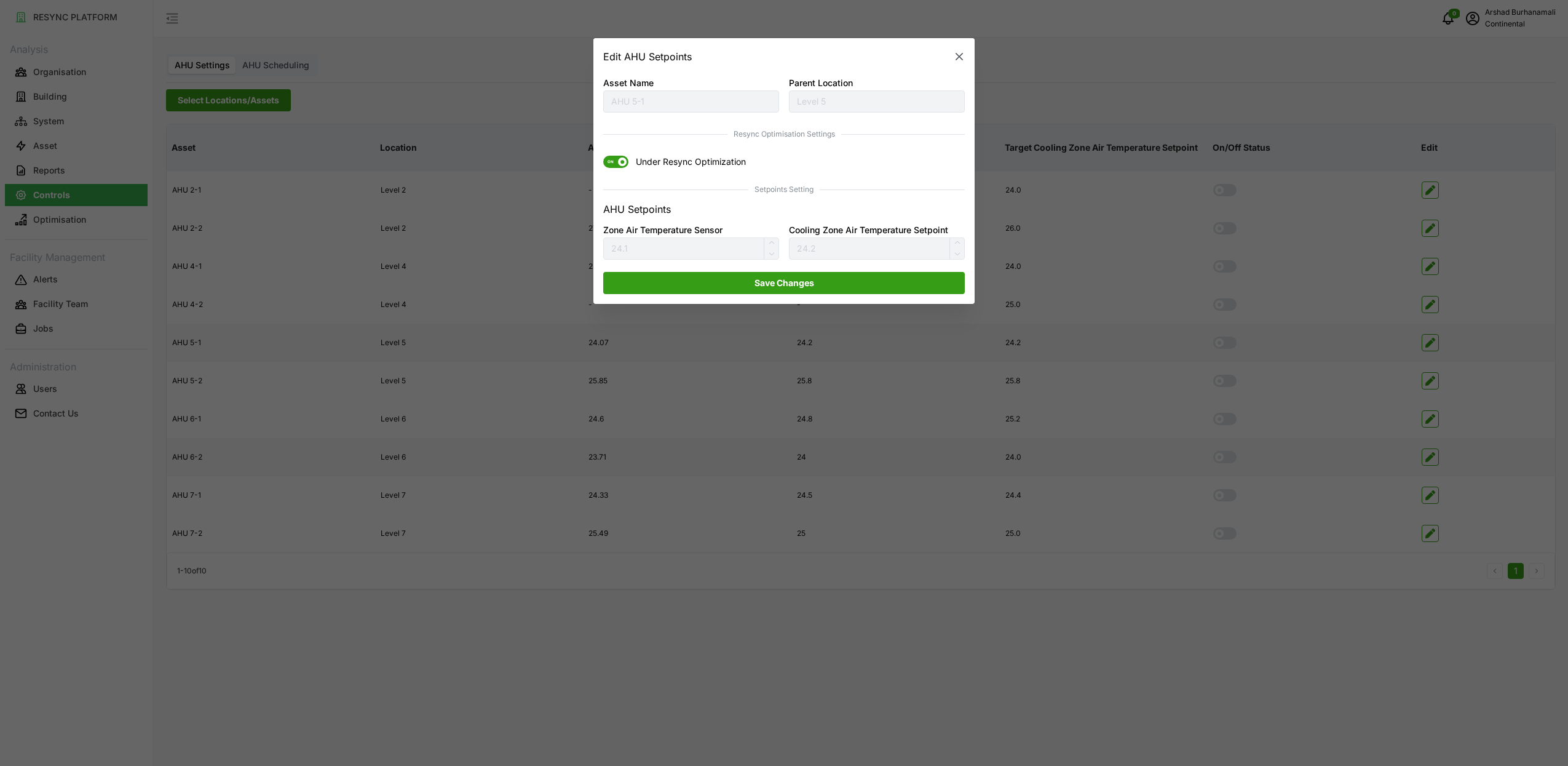
click at [619, 164] on span at bounding box center [622, 162] width 9 height 9
click at [603, 156] on input "ON Under Resync Optimization" at bounding box center [603, 156] width 0 height 0
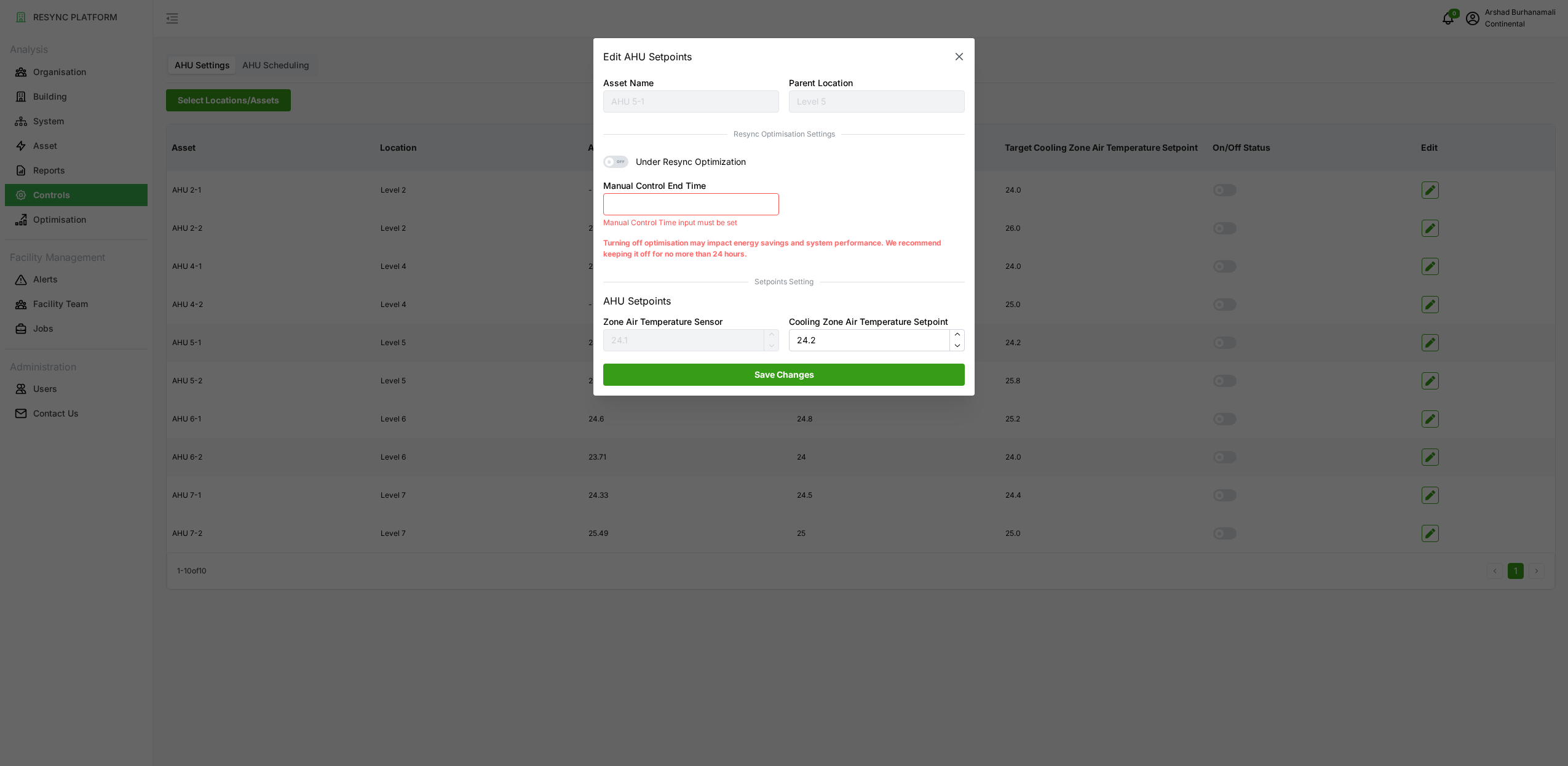
click at [708, 208] on button "Manual Control End Time" at bounding box center [692, 204] width 176 height 22
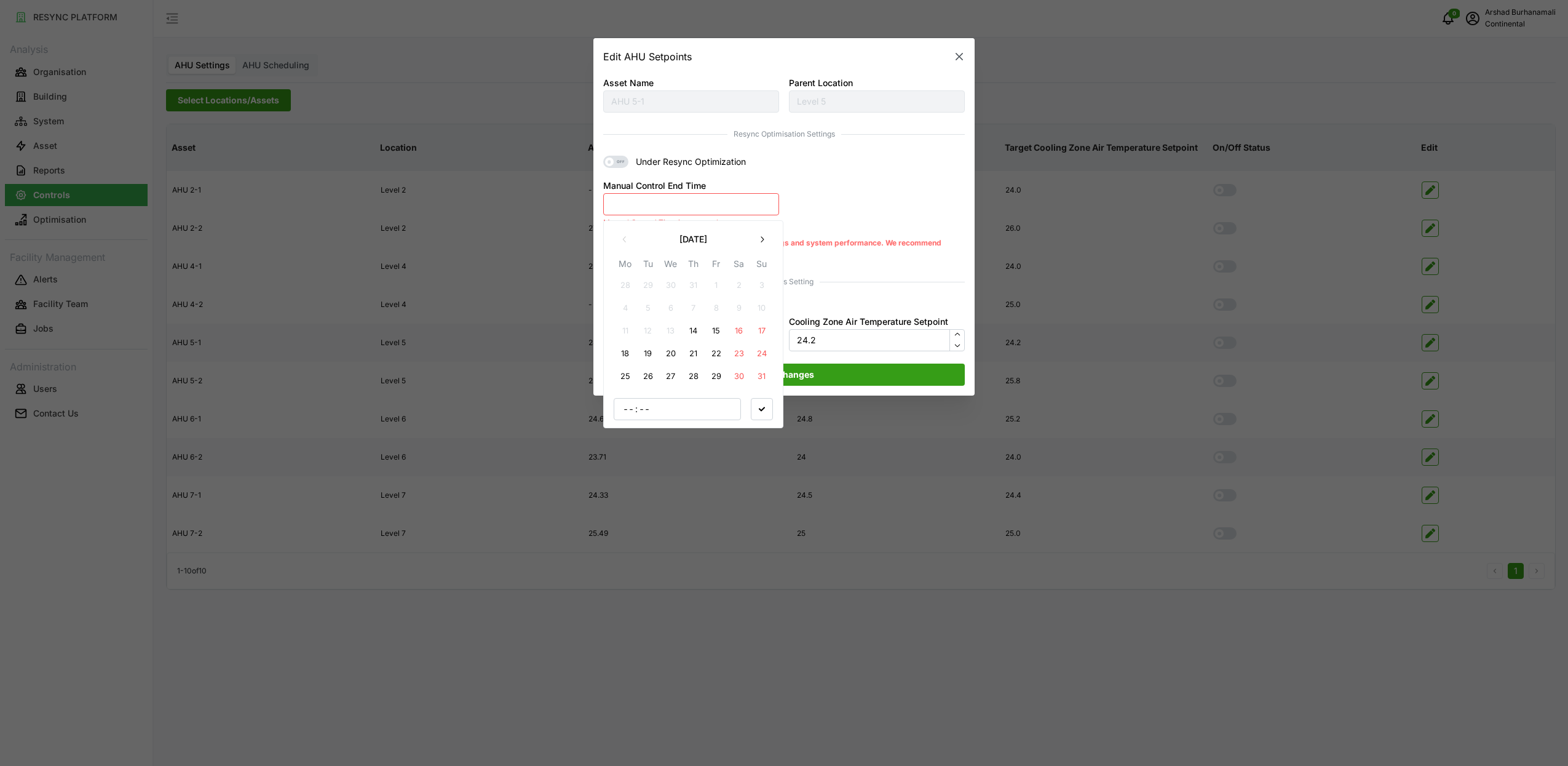
click at [698, 329] on button "14" at bounding box center [693, 331] width 22 height 22
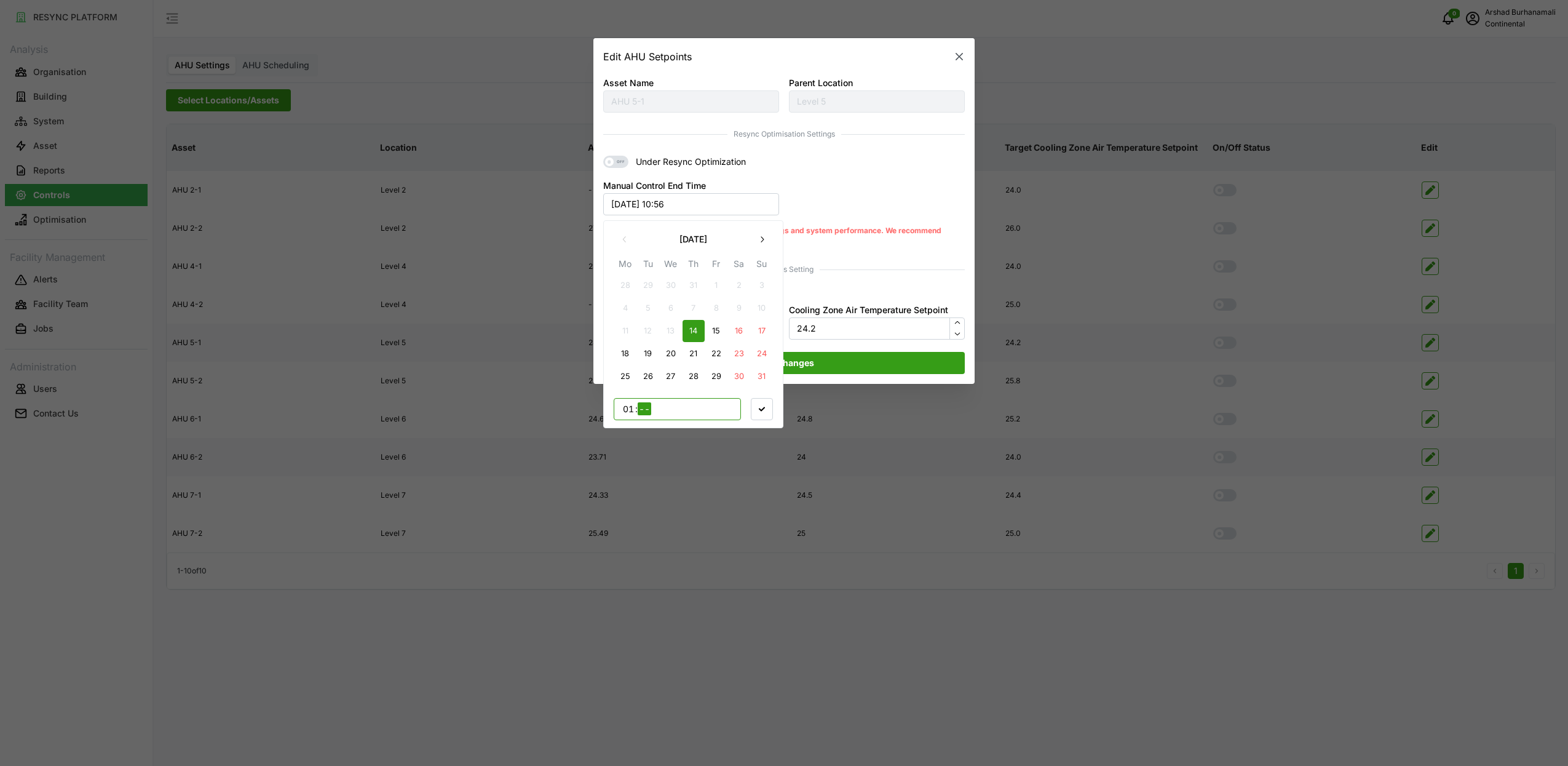
type input "17"
type input "00"
click at [766, 405] on span "button" at bounding box center [761, 408] width 21 height 21
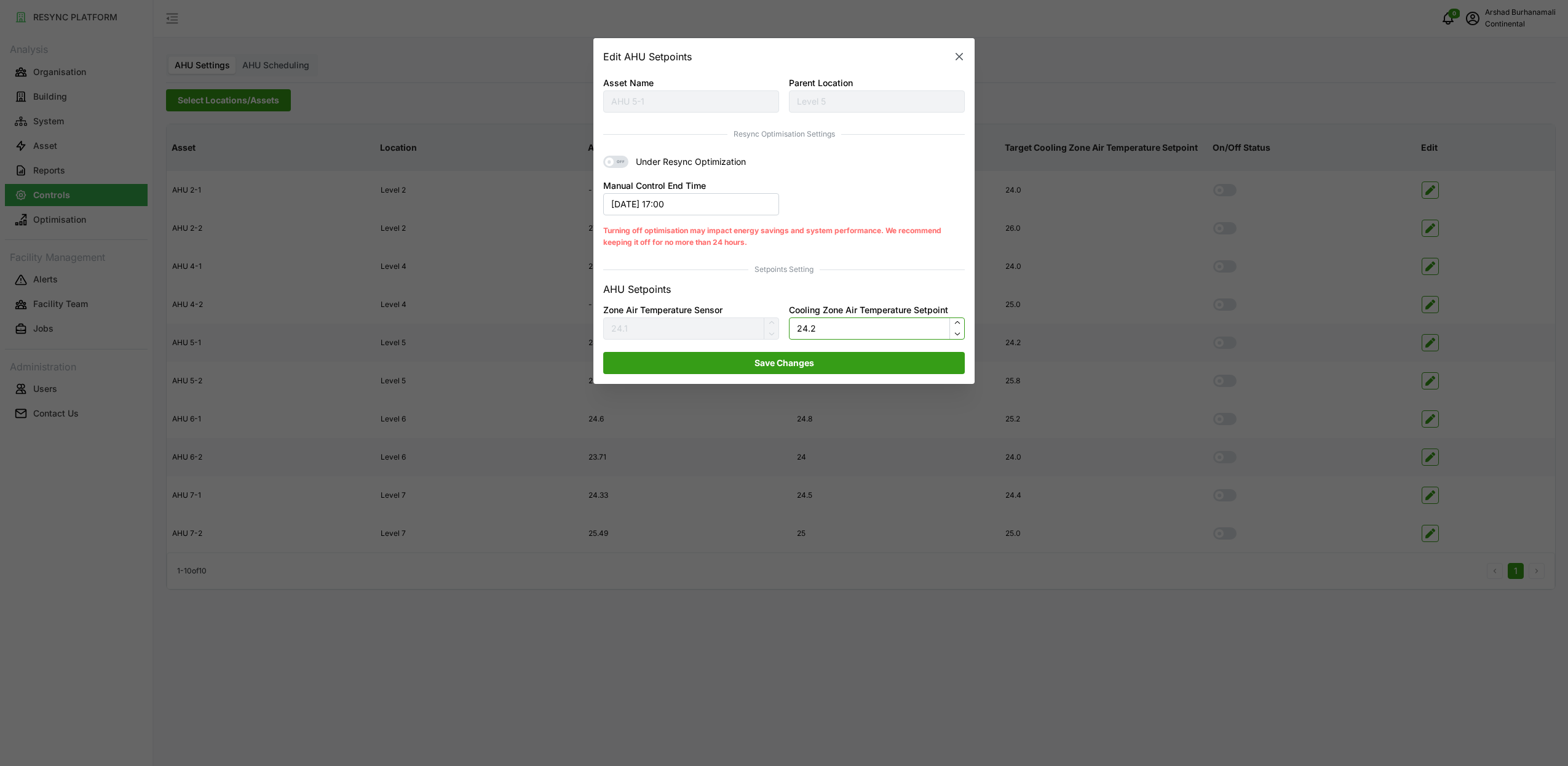
click at [825, 326] on input "24.2" at bounding box center [877, 328] width 176 height 22
type input "25"
click at [822, 369] on span "Save Changes" at bounding box center [784, 363] width 339 height 21
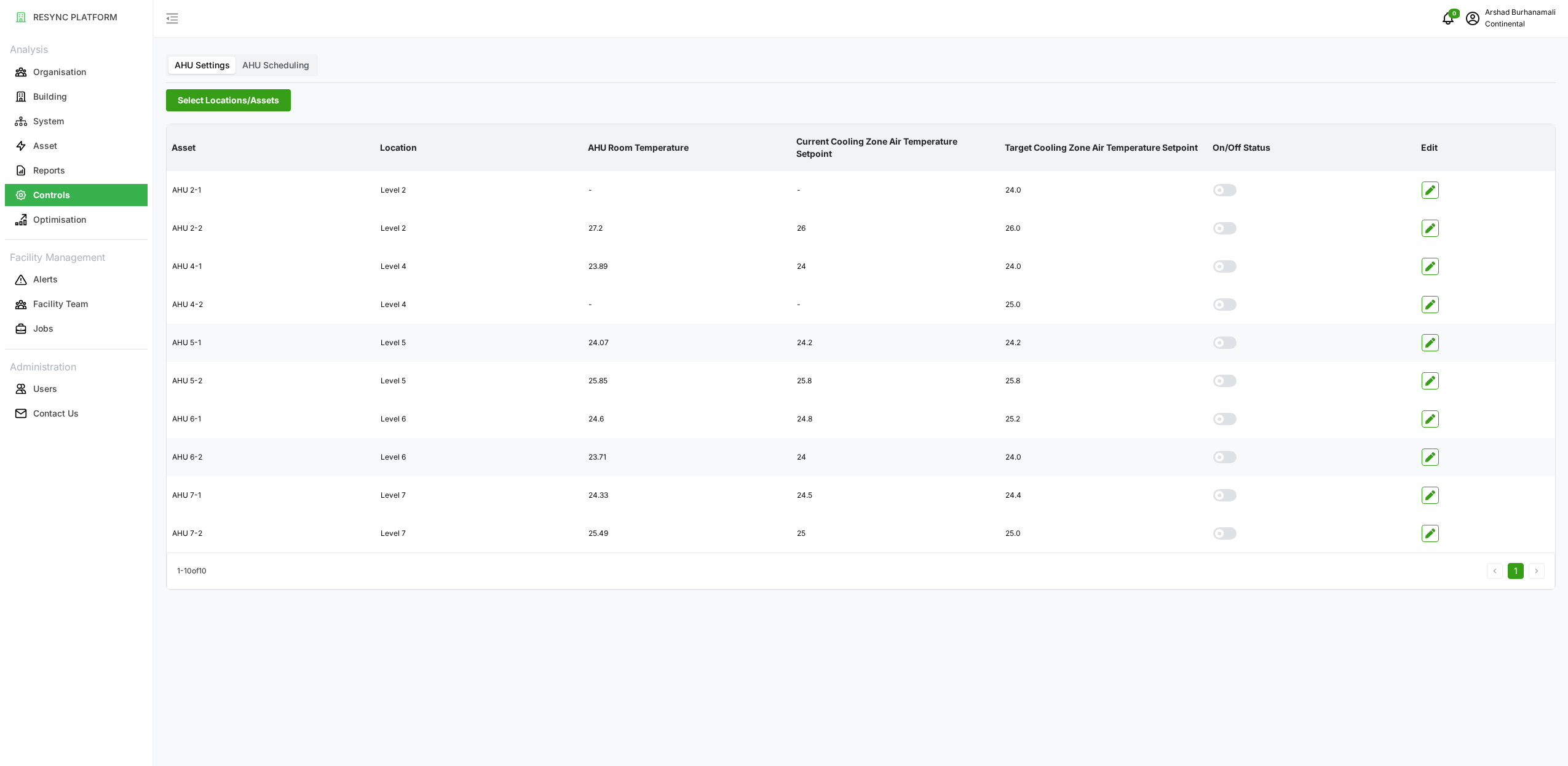
click at [257, 99] on span "Select Locations/Assets" at bounding box center [228, 100] width 101 height 21
click at [206, 174] on span "Select CA1" at bounding box center [207, 174] width 8 height 8
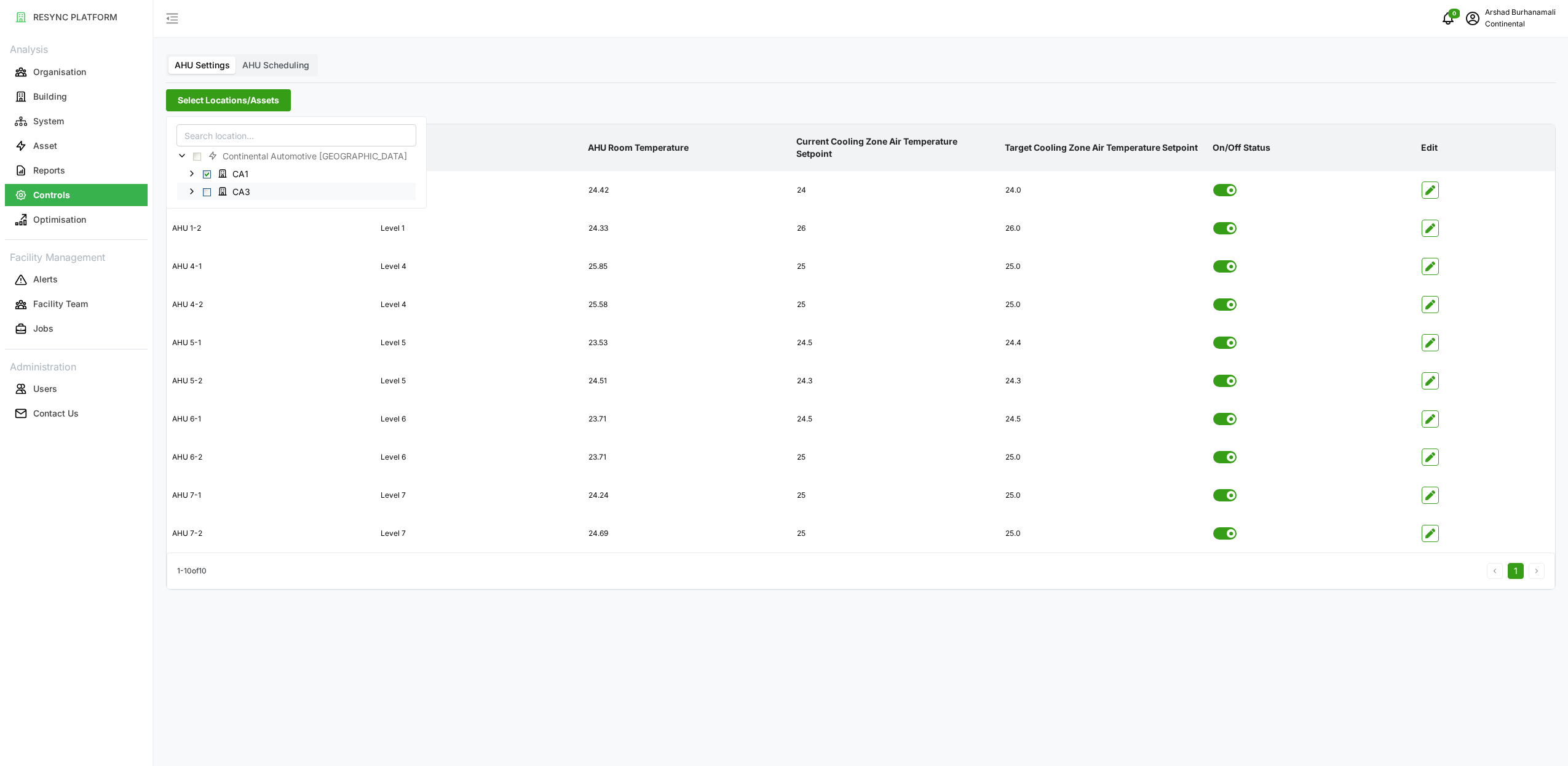
click at [209, 194] on span "Select CA3" at bounding box center [207, 191] width 8 height 8
click at [57, 128] on button "System" at bounding box center [76, 121] width 143 height 22
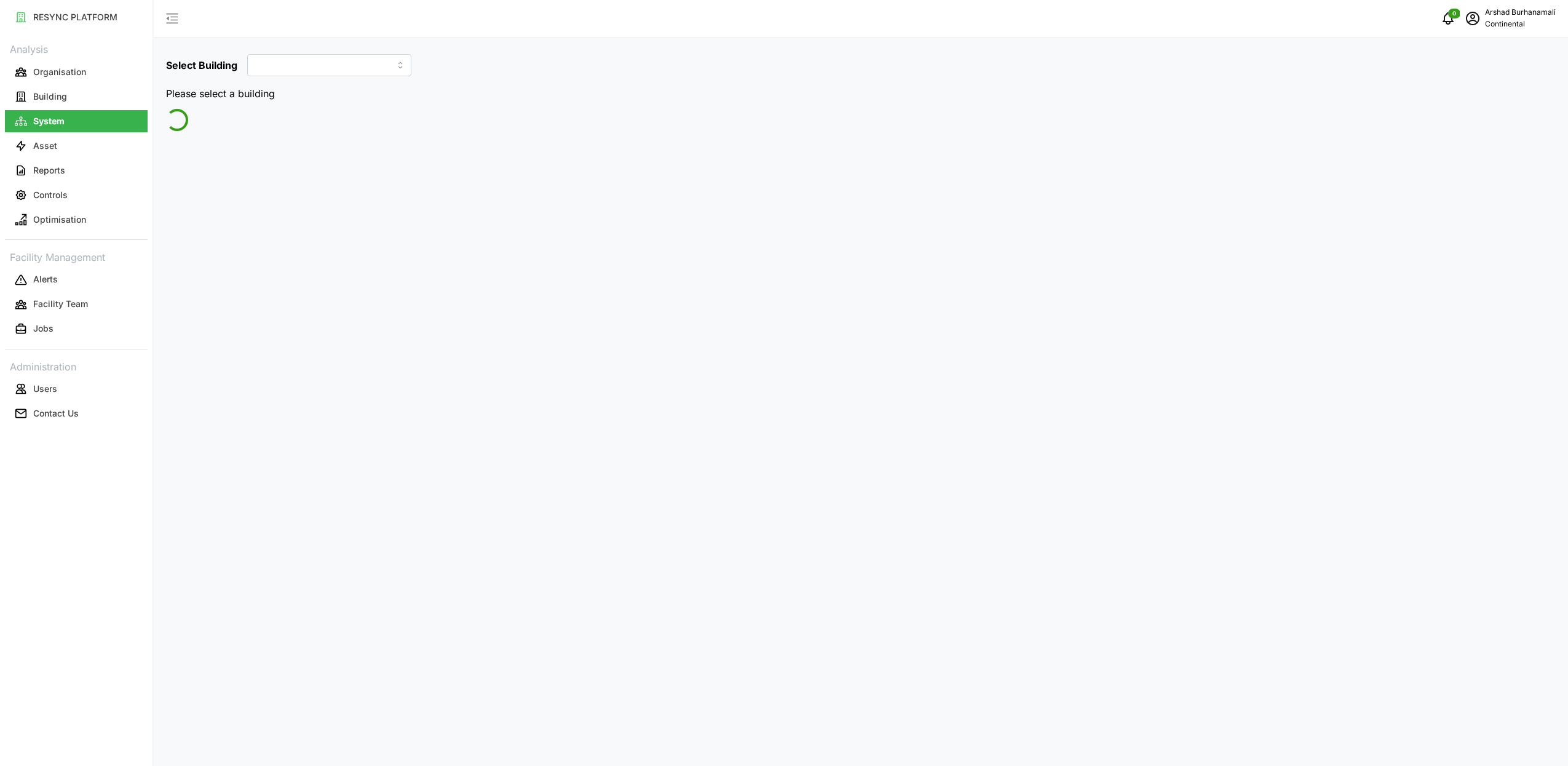
type input "CA1"
click at [265, 99] on label "HVAC System" at bounding box center [276, 94] width 69 height 17
click at [242, 86] on input "HVAC System" at bounding box center [242, 86] width 0 height 0
click at [242, 132] on p "Select location" at bounding box center [207, 137] width 71 height 13
click at [177, 193] on icon at bounding box center [182, 191] width 10 height 10
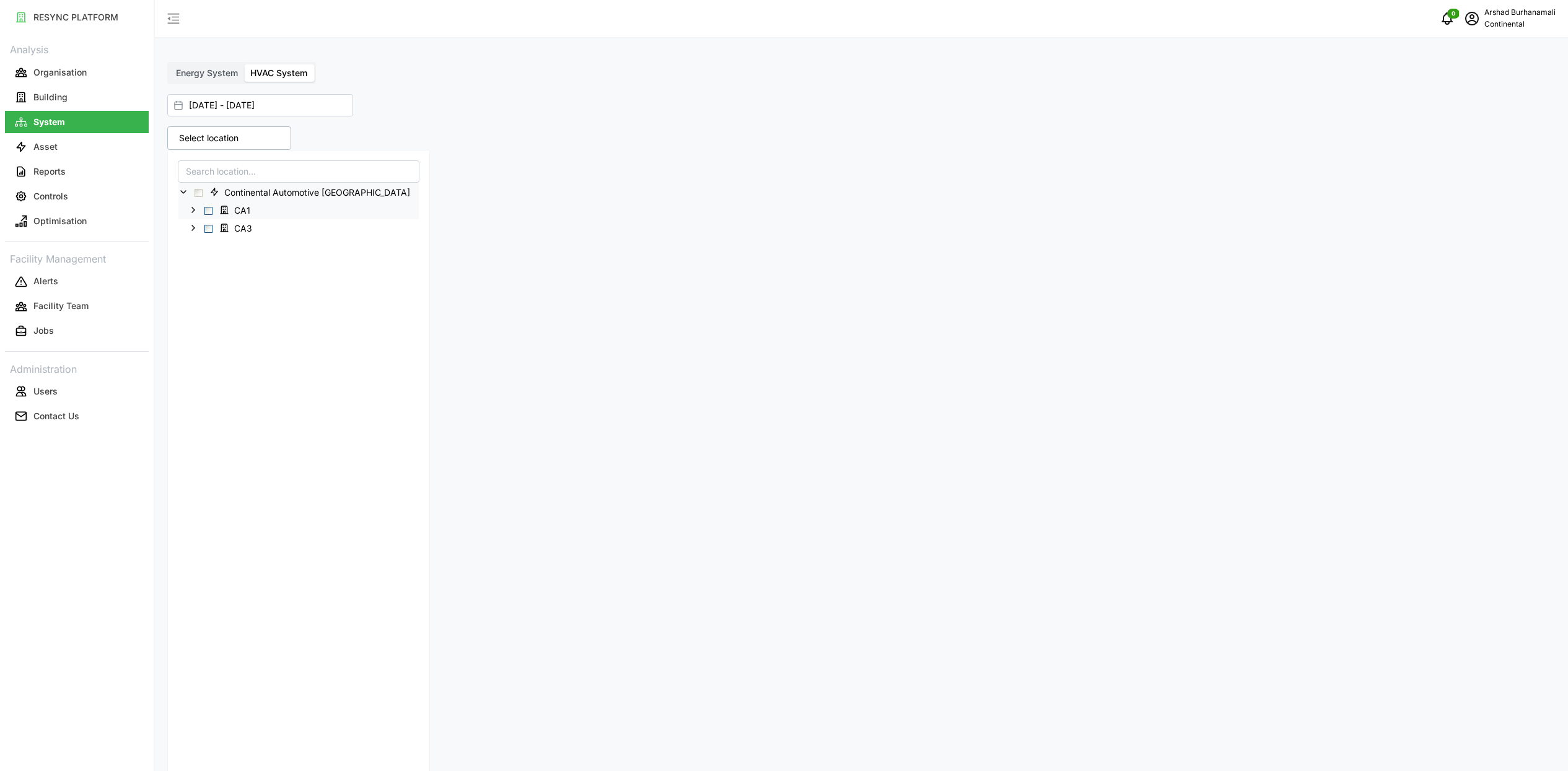
click at [209, 208] on span "Select CA1" at bounding box center [209, 210] width 8 height 8
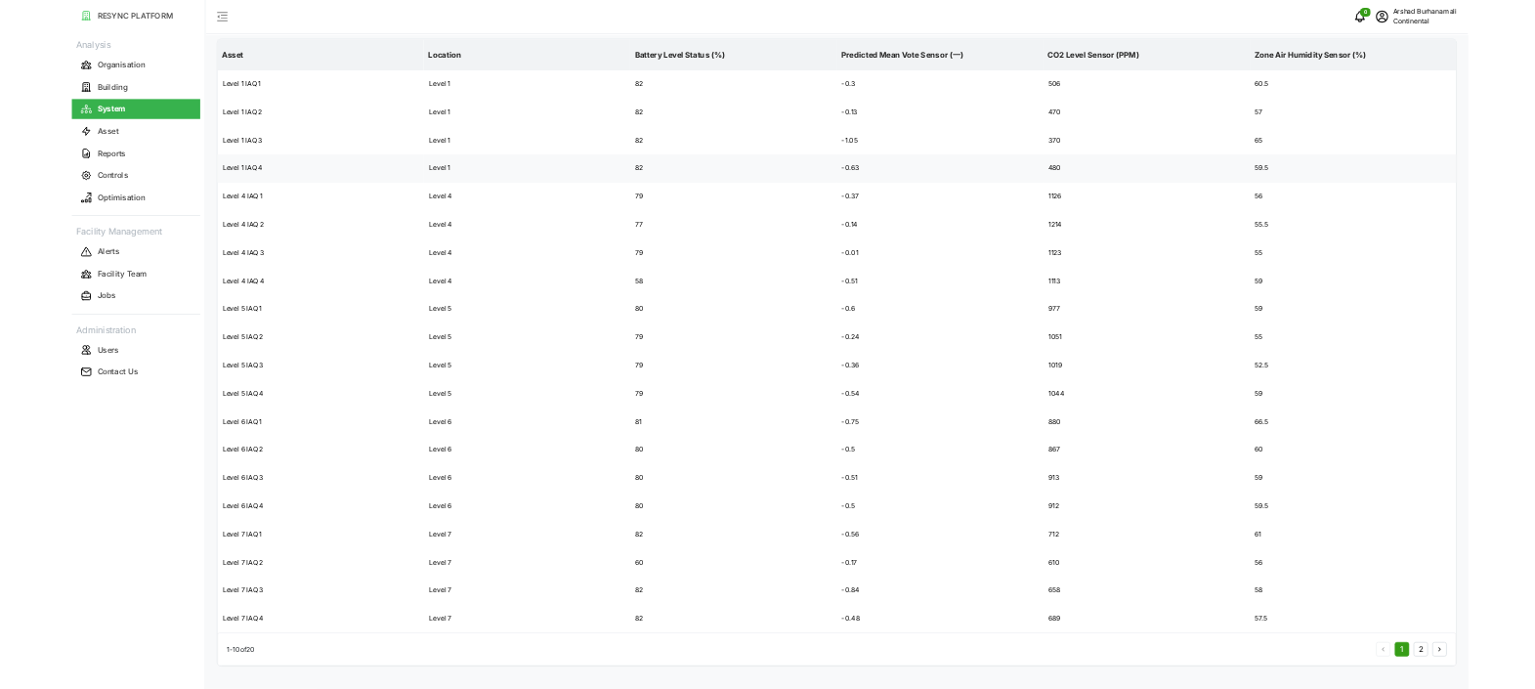
scroll to position [1446, 0]
